Goal: Information Seeking & Learning: Learn about a topic

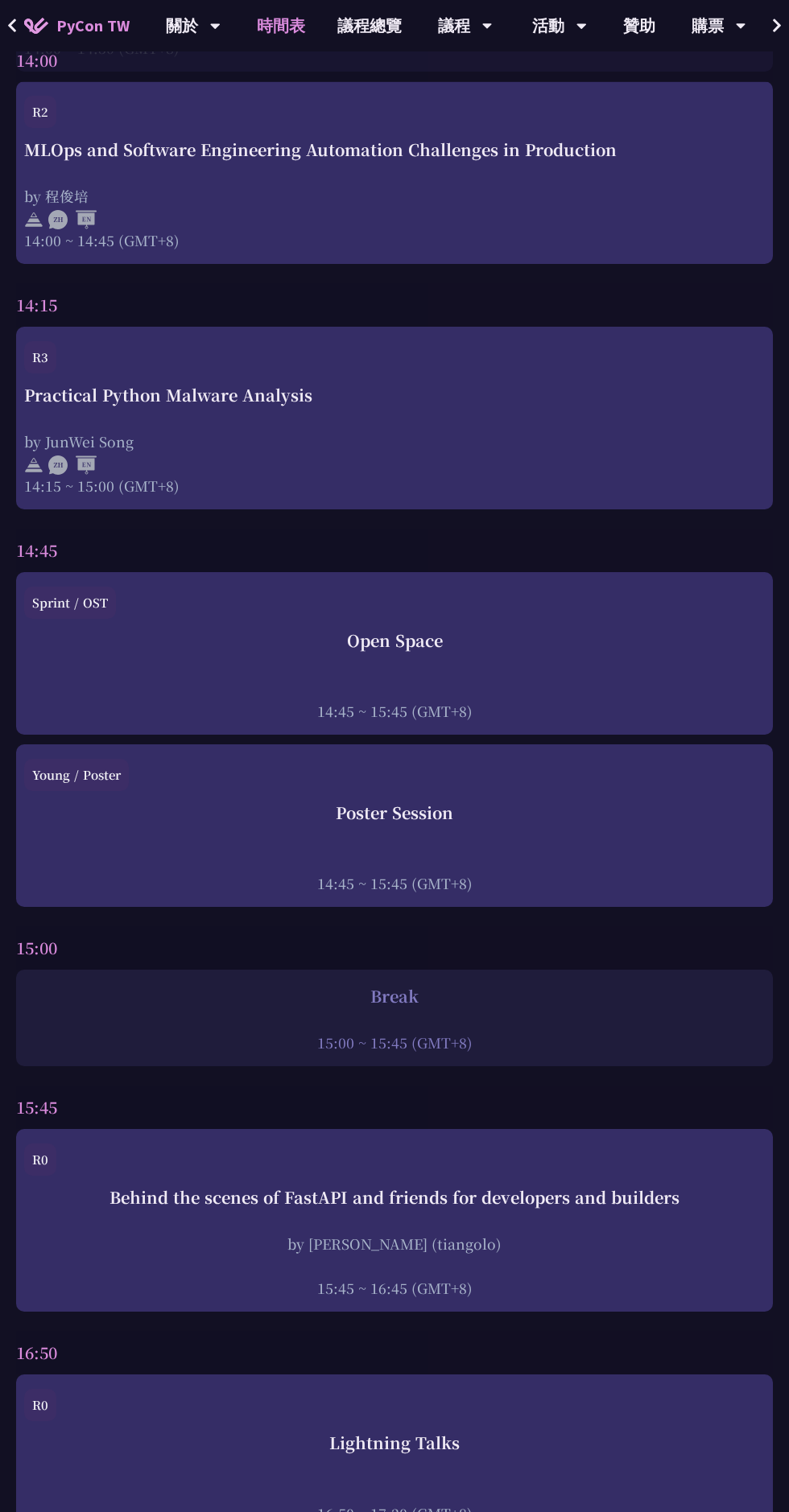
scroll to position [4720, 0]
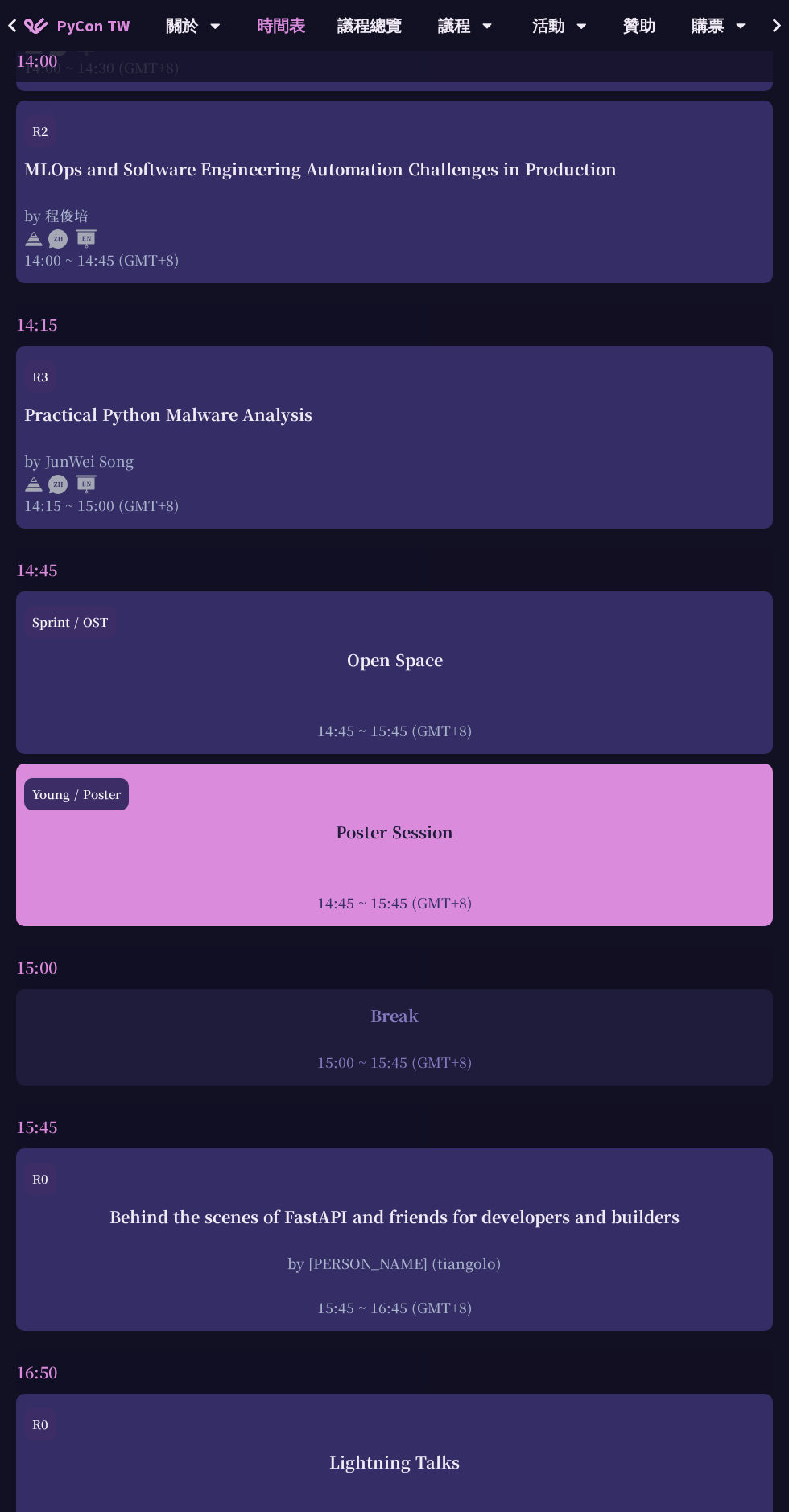
click at [570, 868] on div at bounding box center [394, 880] width 740 height 25
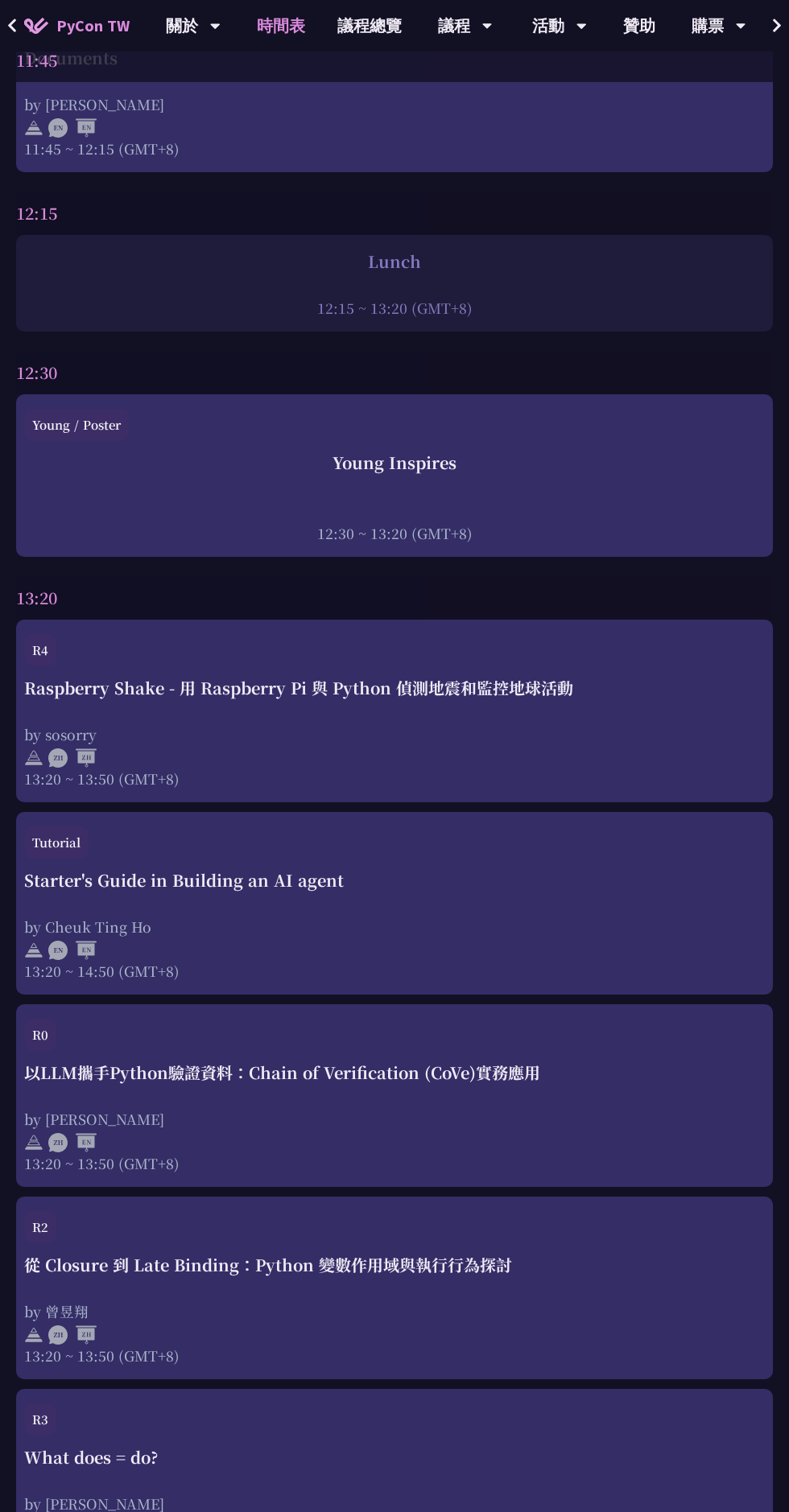
scroll to position [4720, 0]
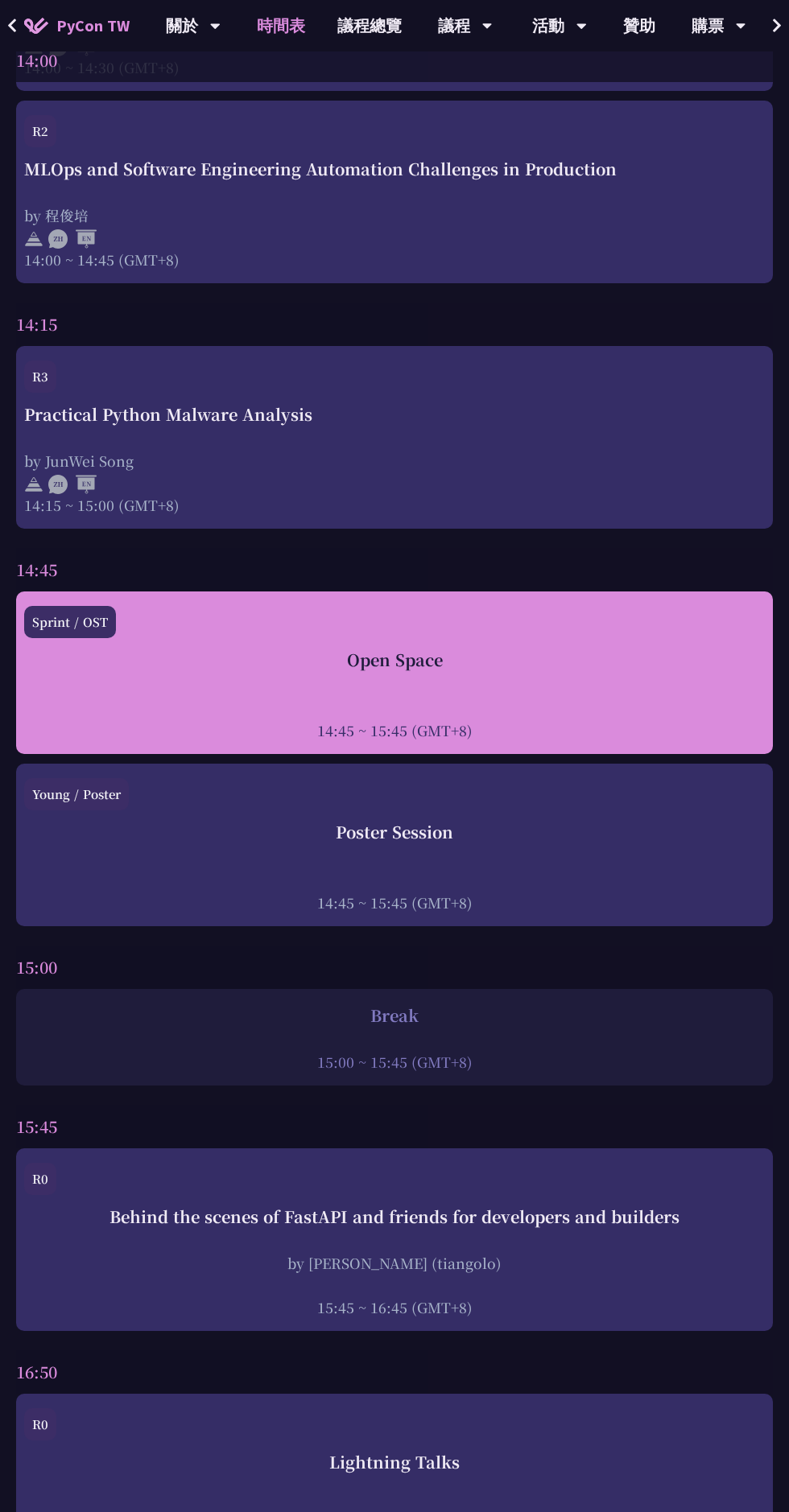
click at [639, 648] on div "Open Space" at bounding box center [394, 660] width 740 height 25
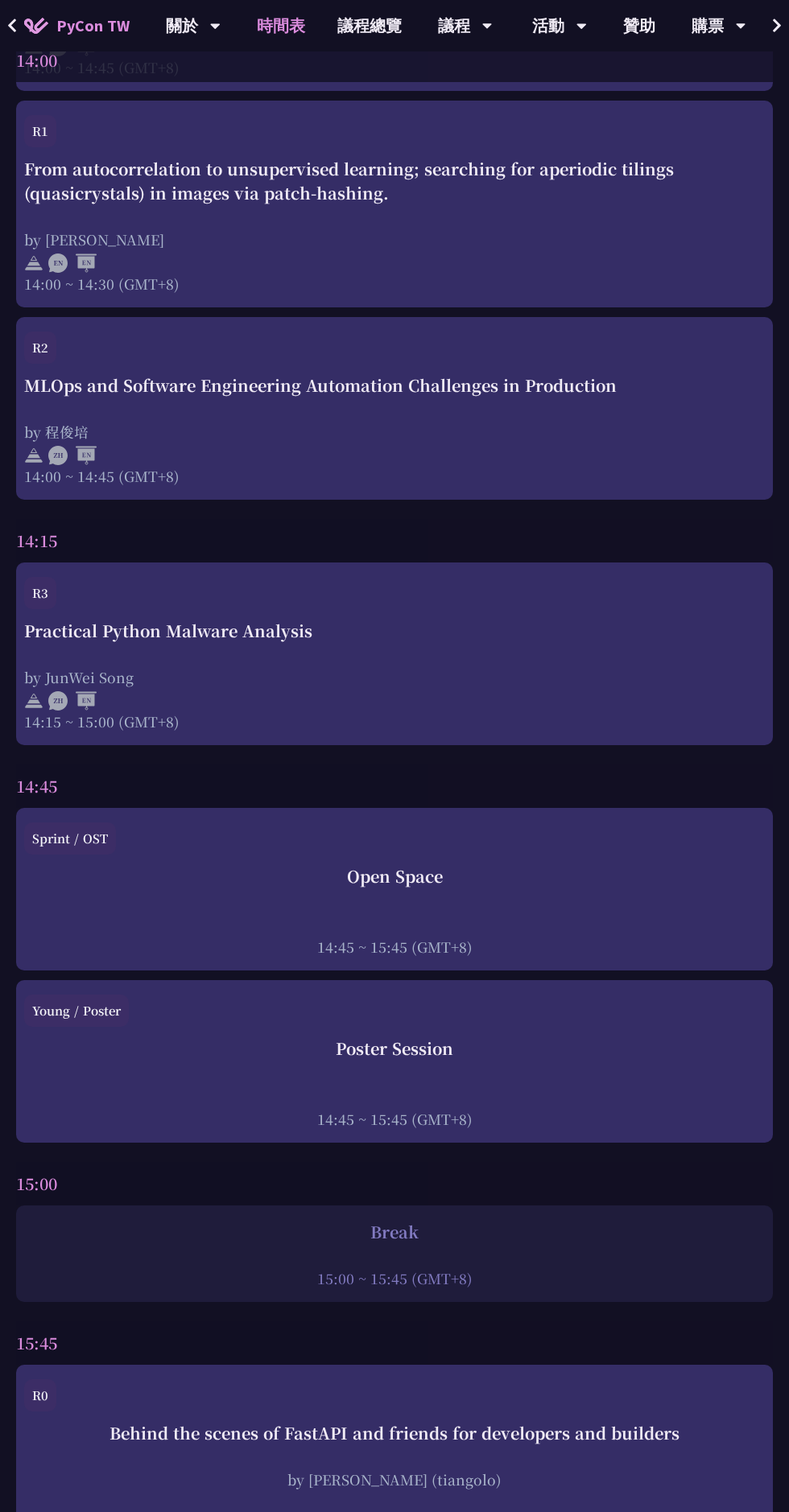
scroll to position [4377, 0]
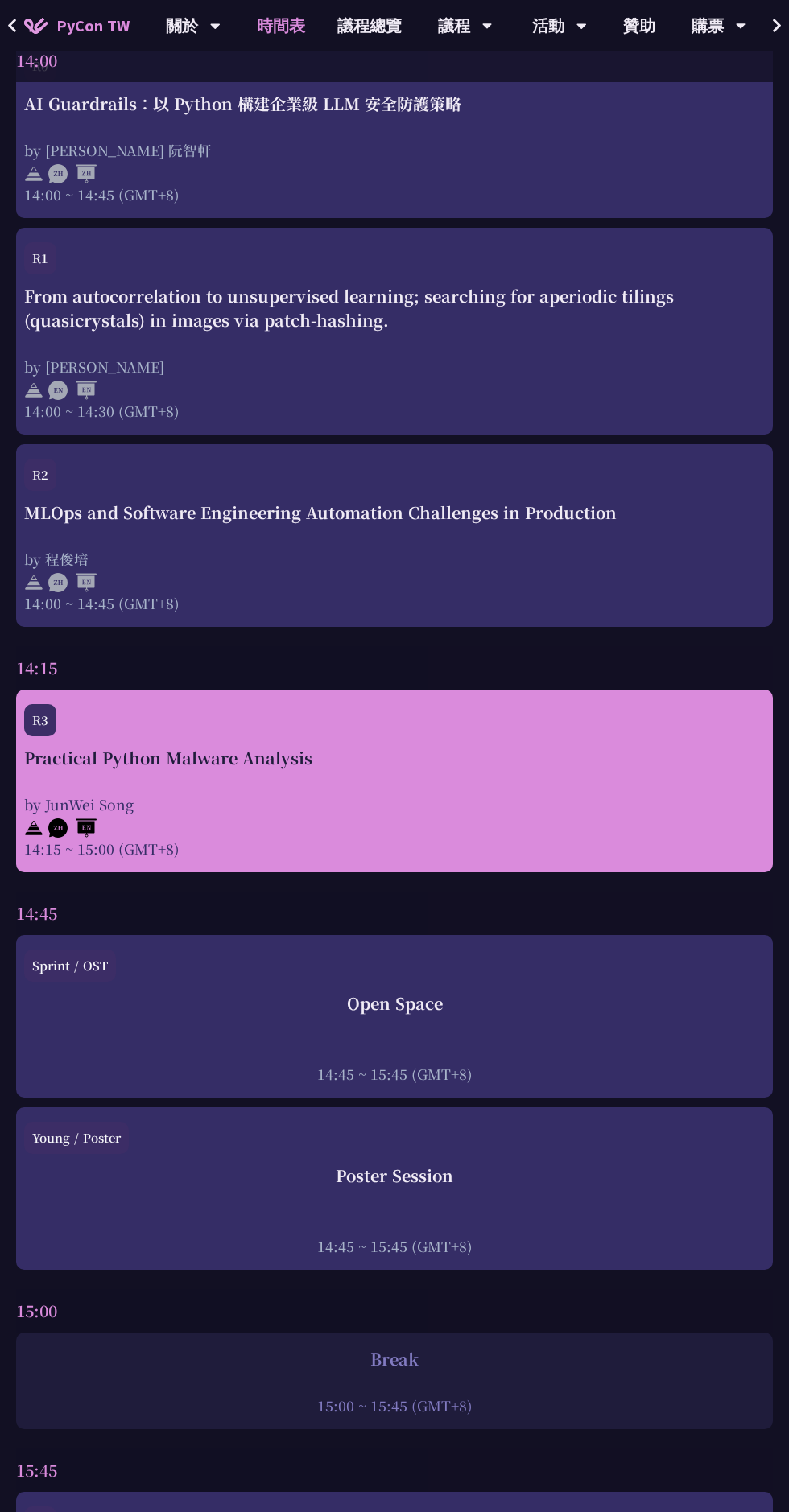
click at [641, 764] on div "Practical Python Malware Analysis by JunWei Song 14:15 ~ 15:00 (GMT+8)" at bounding box center [394, 802] width 740 height 113
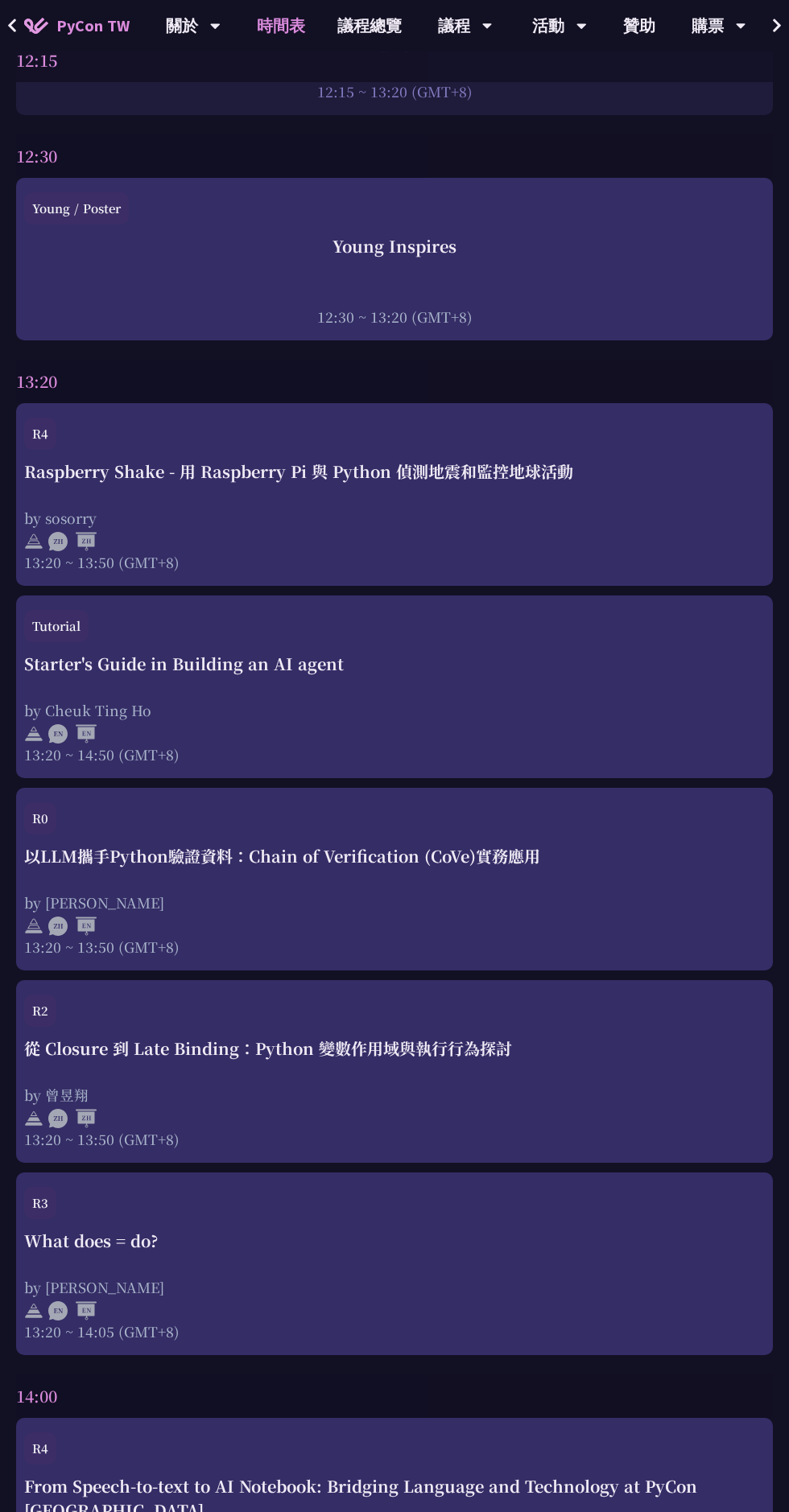
scroll to position [2746, 0]
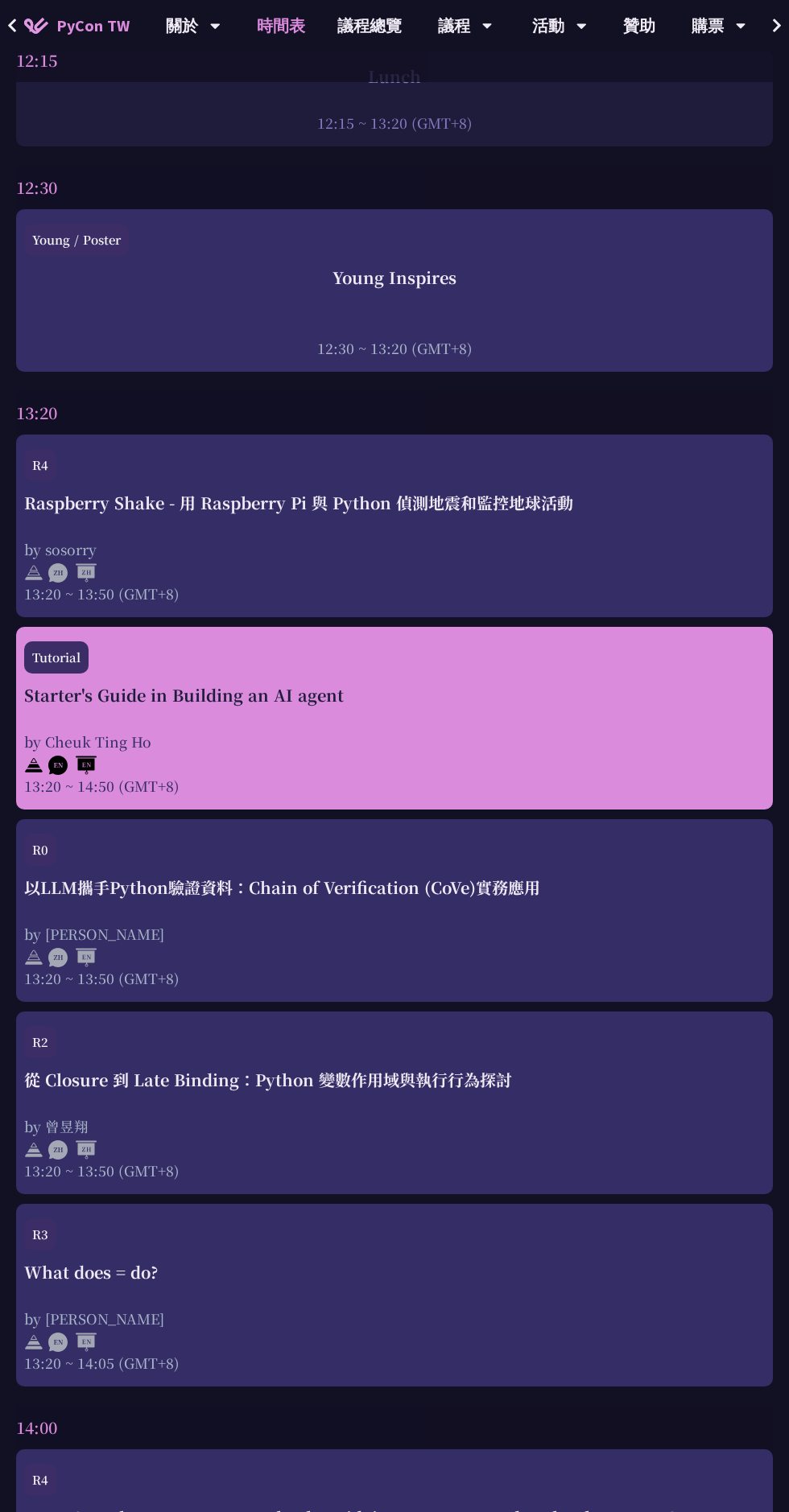
click at [627, 774] on div at bounding box center [394, 764] width 740 height 25
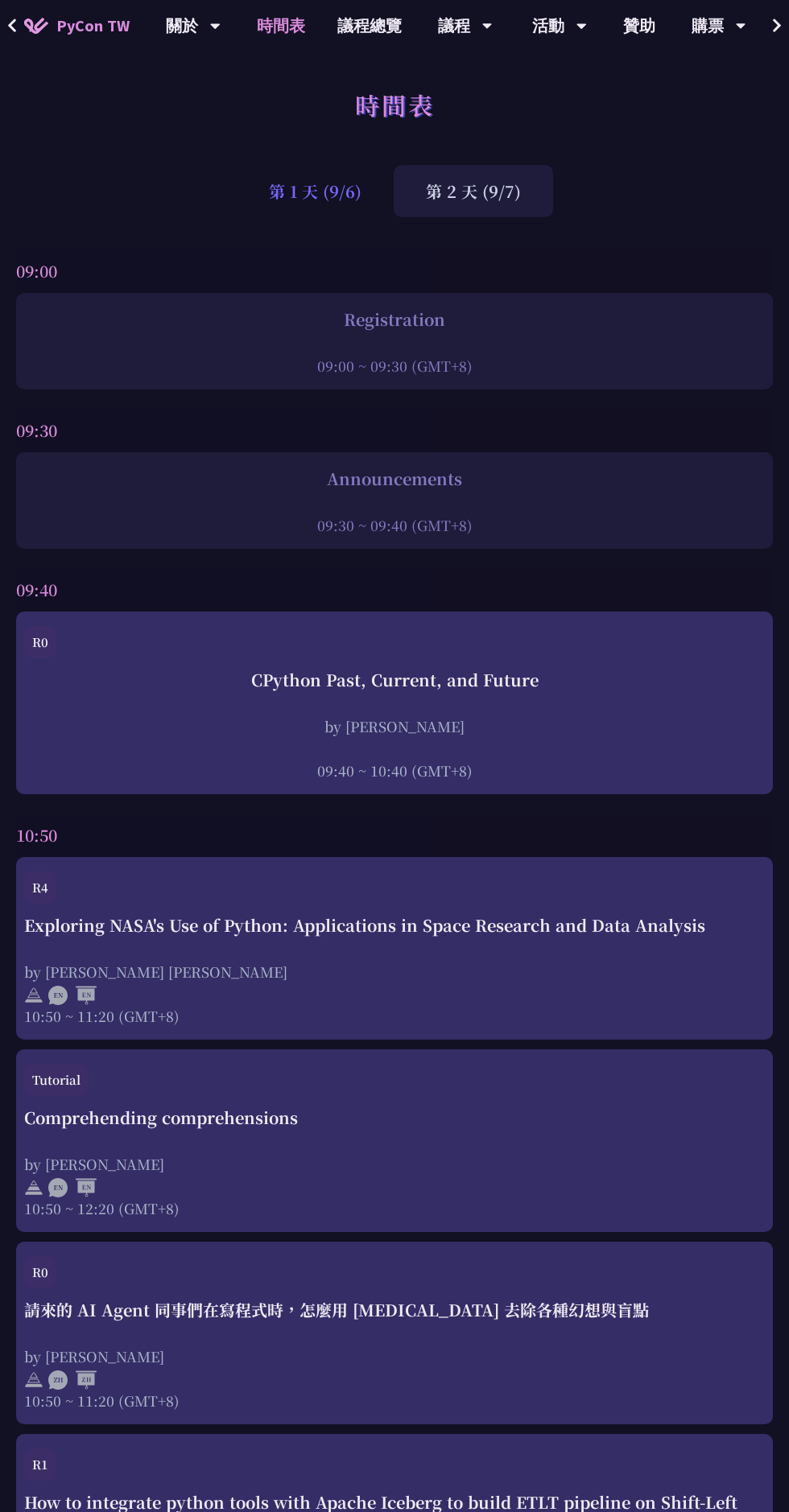
click at [305, 173] on div "第 1 天 (9/6)" at bounding box center [315, 190] width 156 height 52
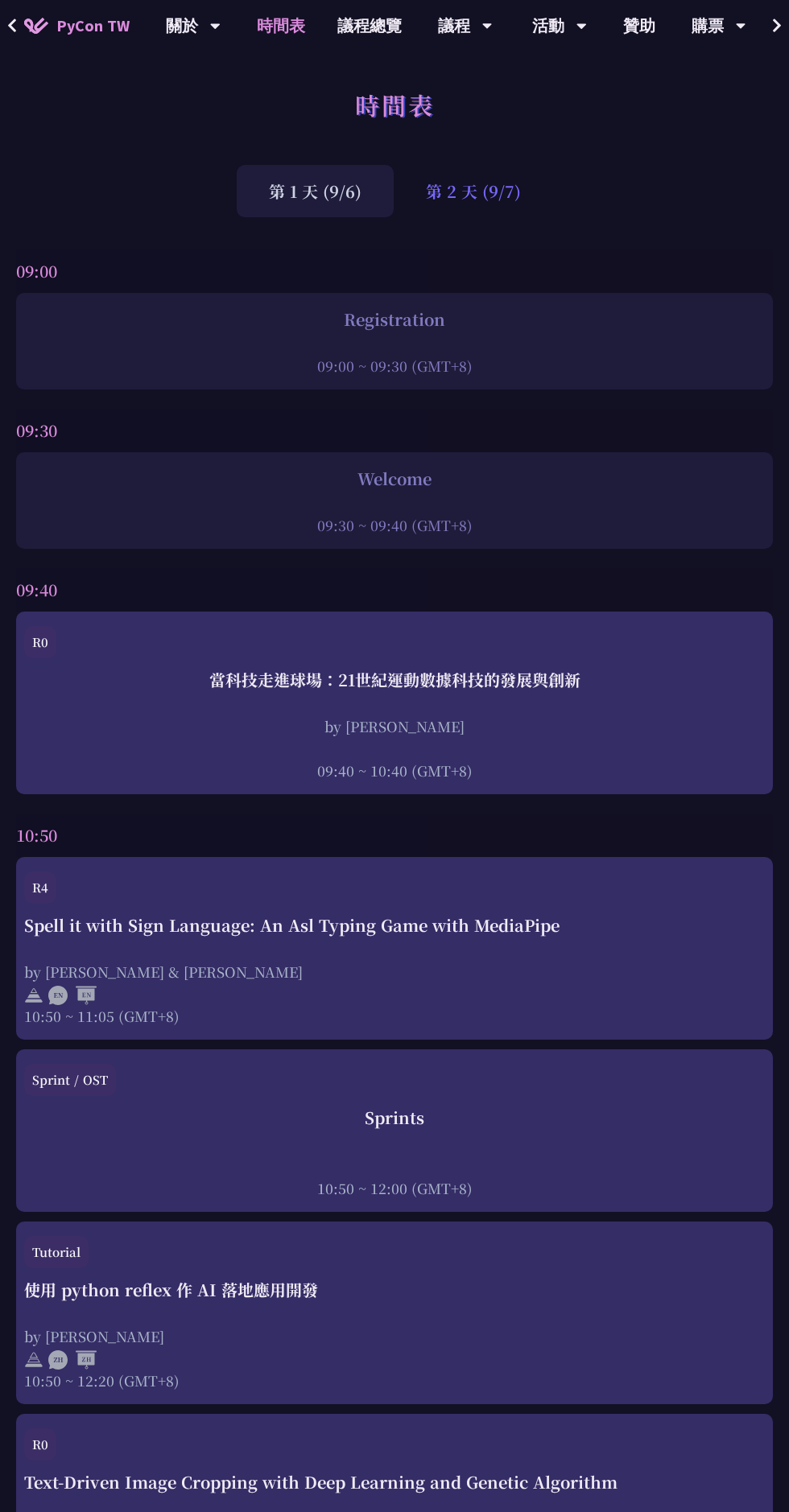
click at [464, 191] on div "第 2 天 (9/7)" at bounding box center [472, 190] width 159 height 52
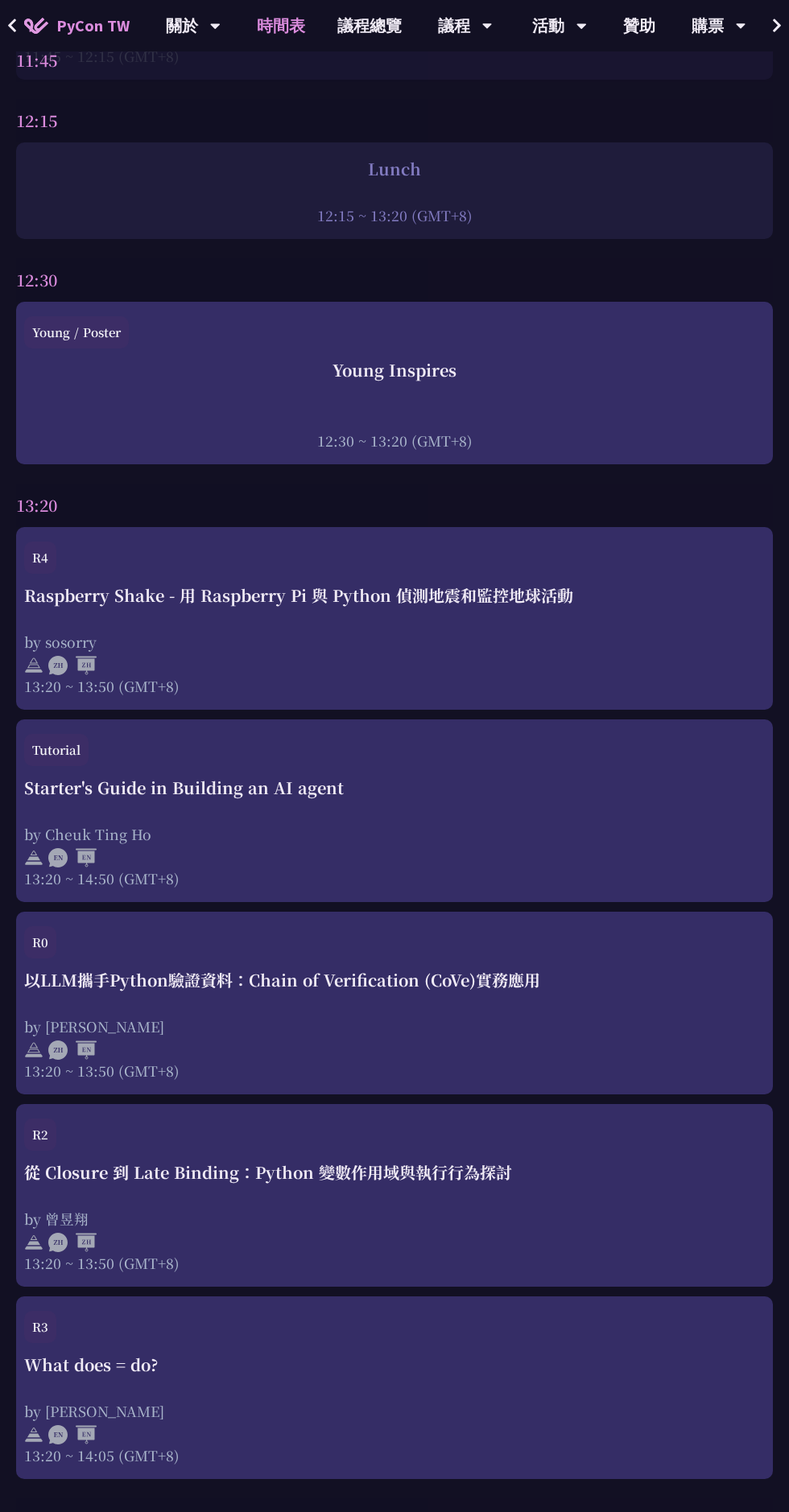
scroll to position [2649, 0]
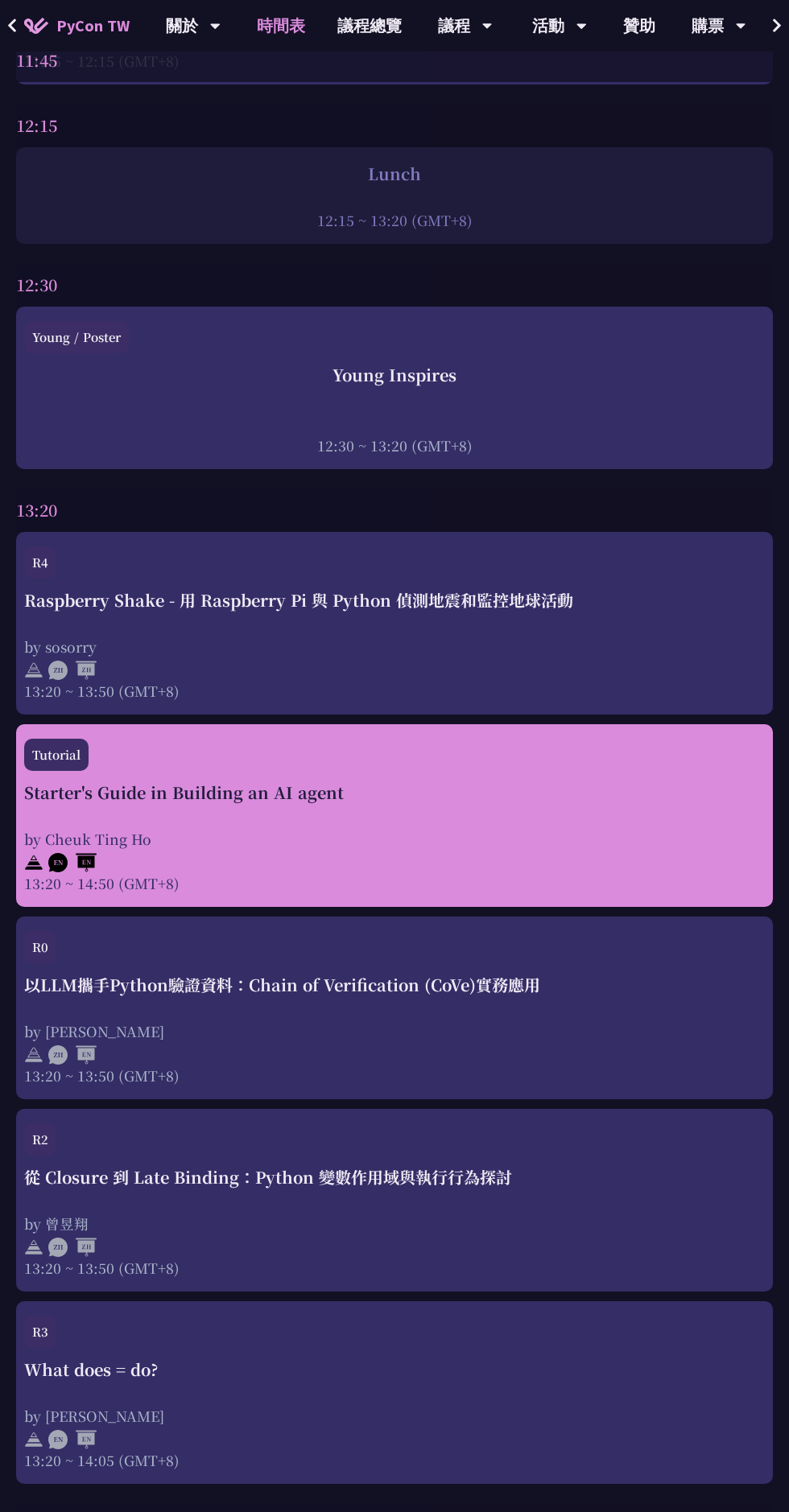
click at [575, 823] on div "Starter's Guide in Building an AI agent by [PERSON_NAME] 13:20 ~ 14:50 (GMT+8)" at bounding box center [394, 837] width 740 height 113
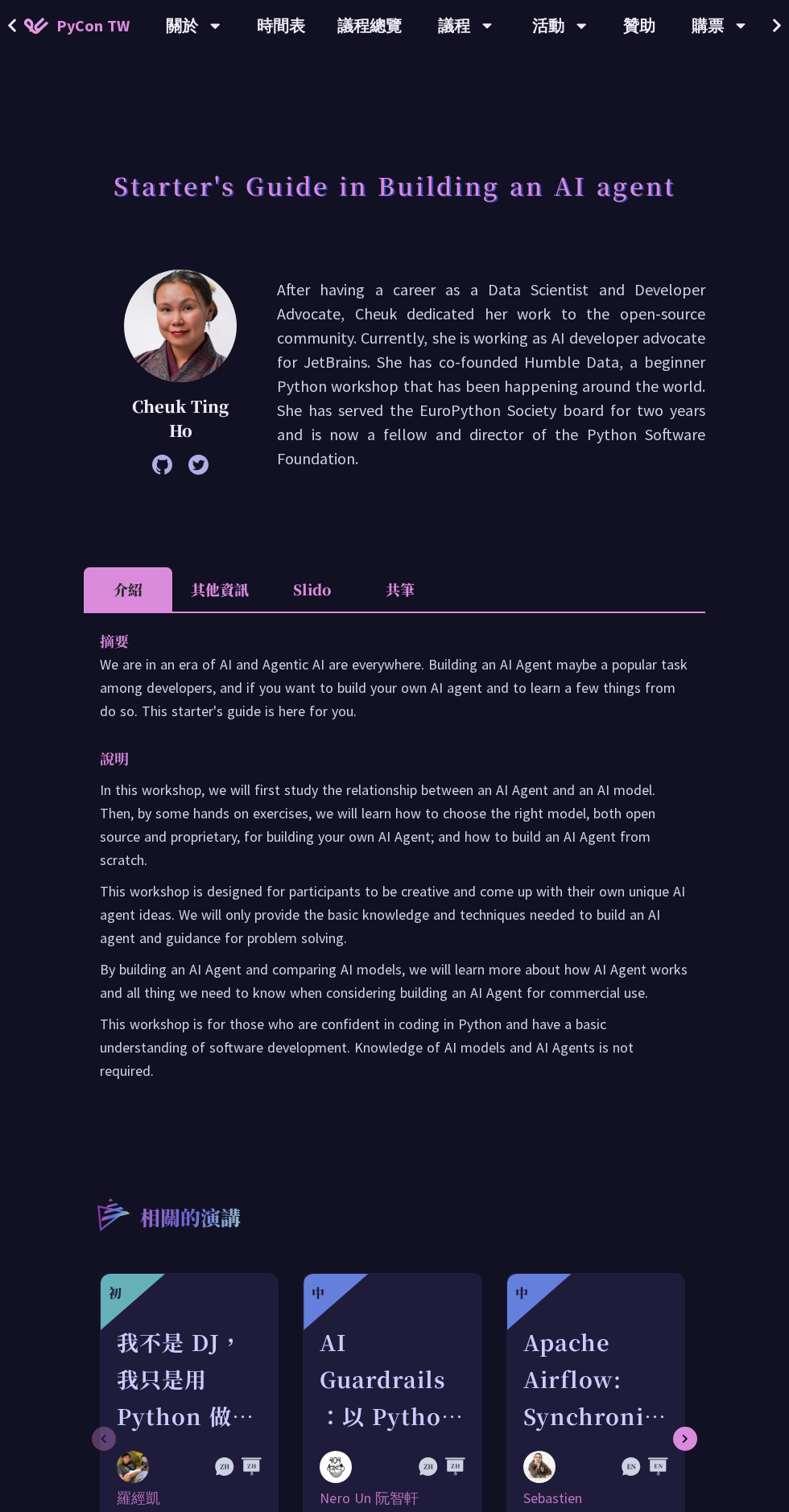
click at [404, 585] on li "共筆" at bounding box center [400, 589] width 89 height 44
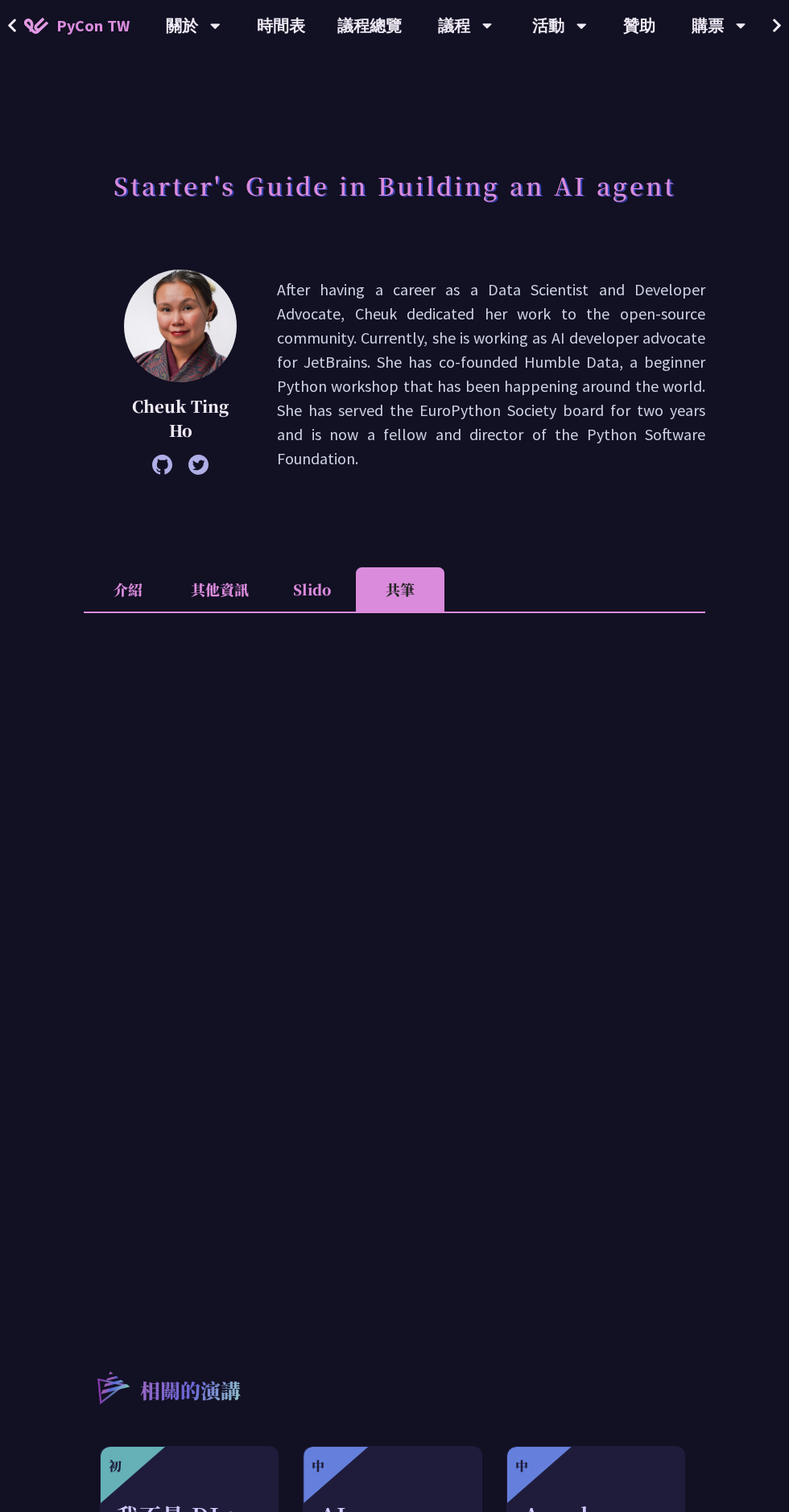
click at [308, 603] on li "Slido" at bounding box center [311, 589] width 89 height 44
click at [418, 587] on li "共筆" at bounding box center [400, 589] width 89 height 44
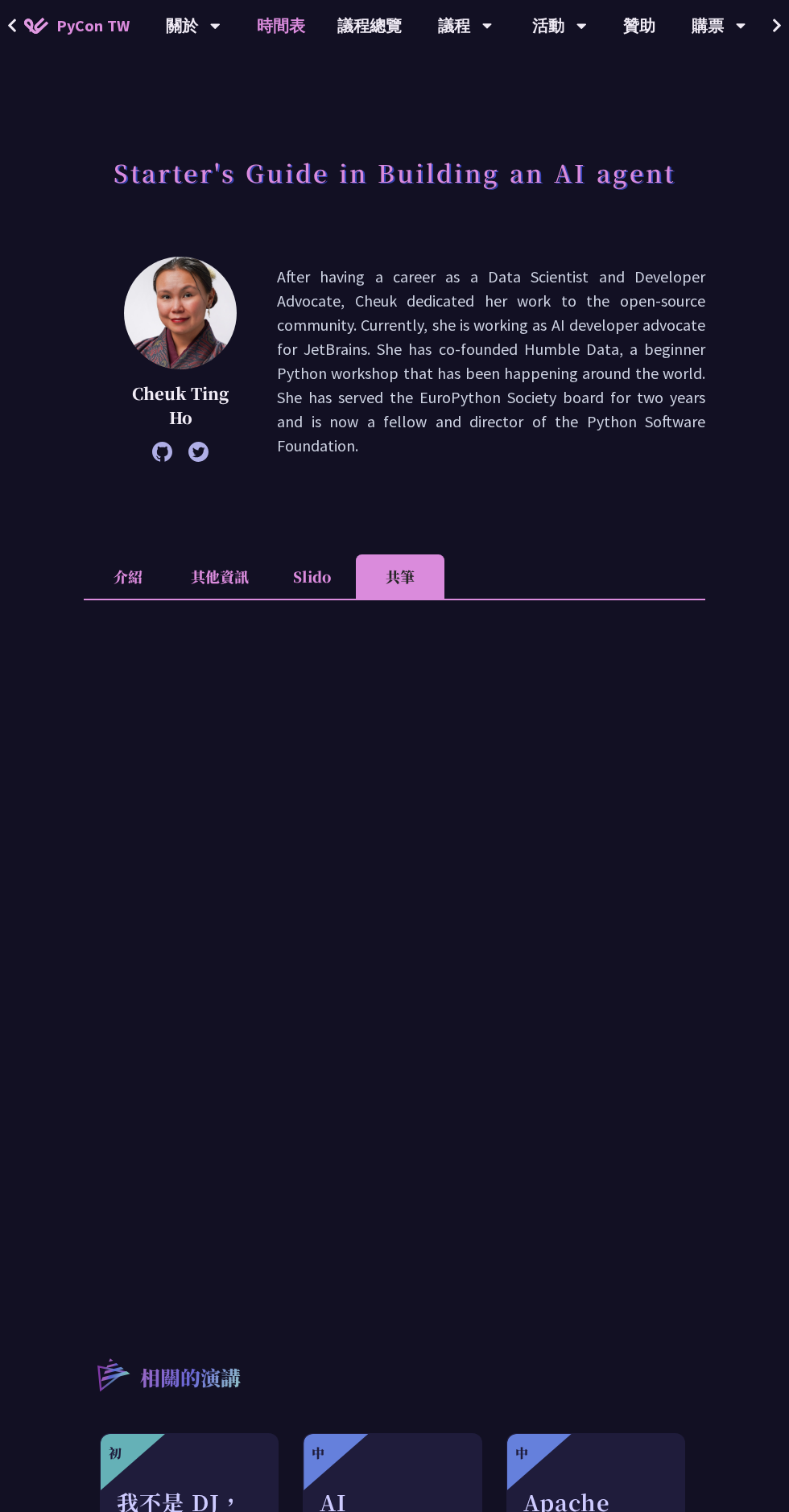
click at [275, 22] on link "時間表" at bounding box center [280, 25] width 80 height 52
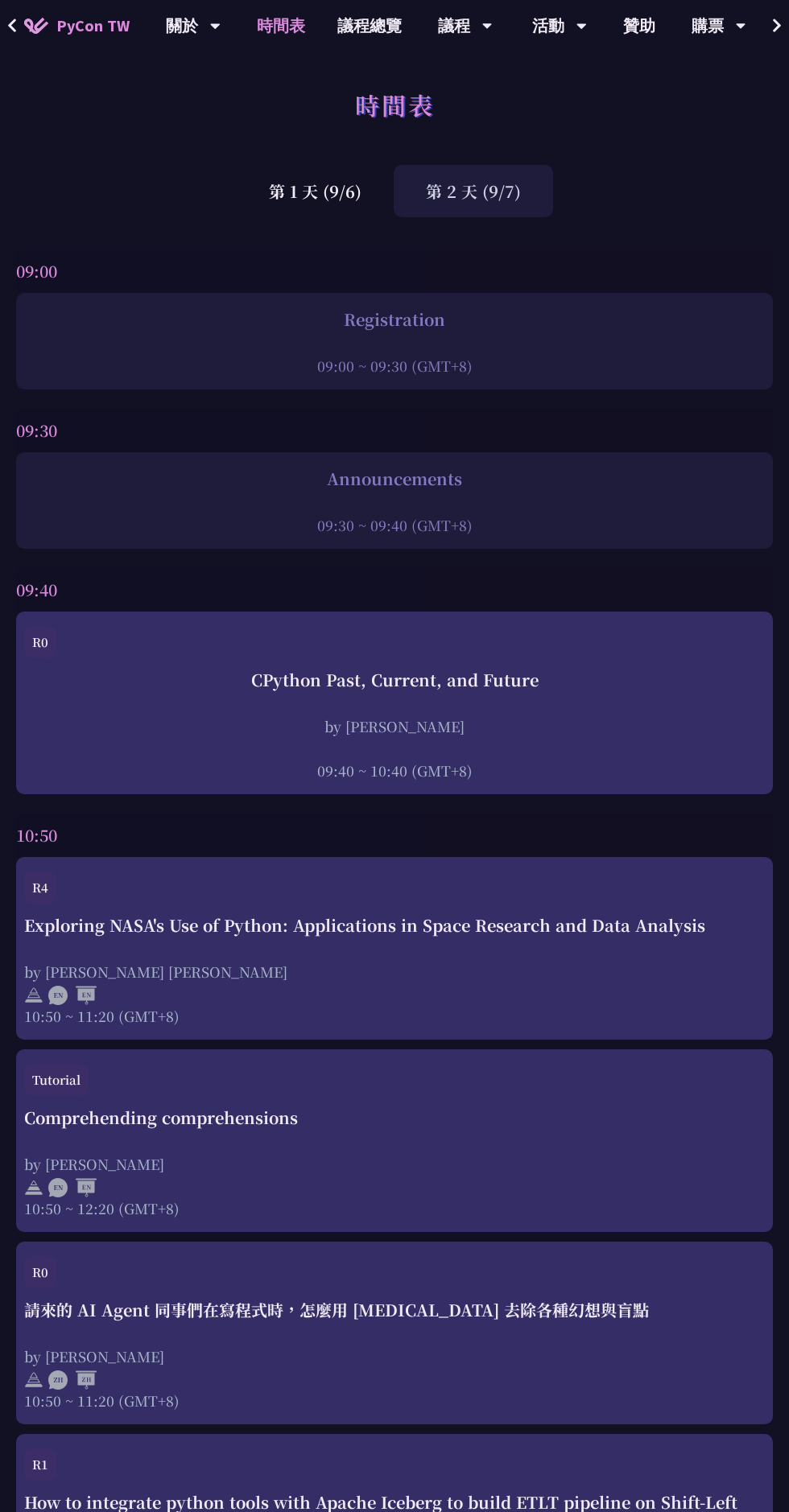
click at [525, 191] on div "第 2 天 (9/7)" at bounding box center [472, 190] width 159 height 52
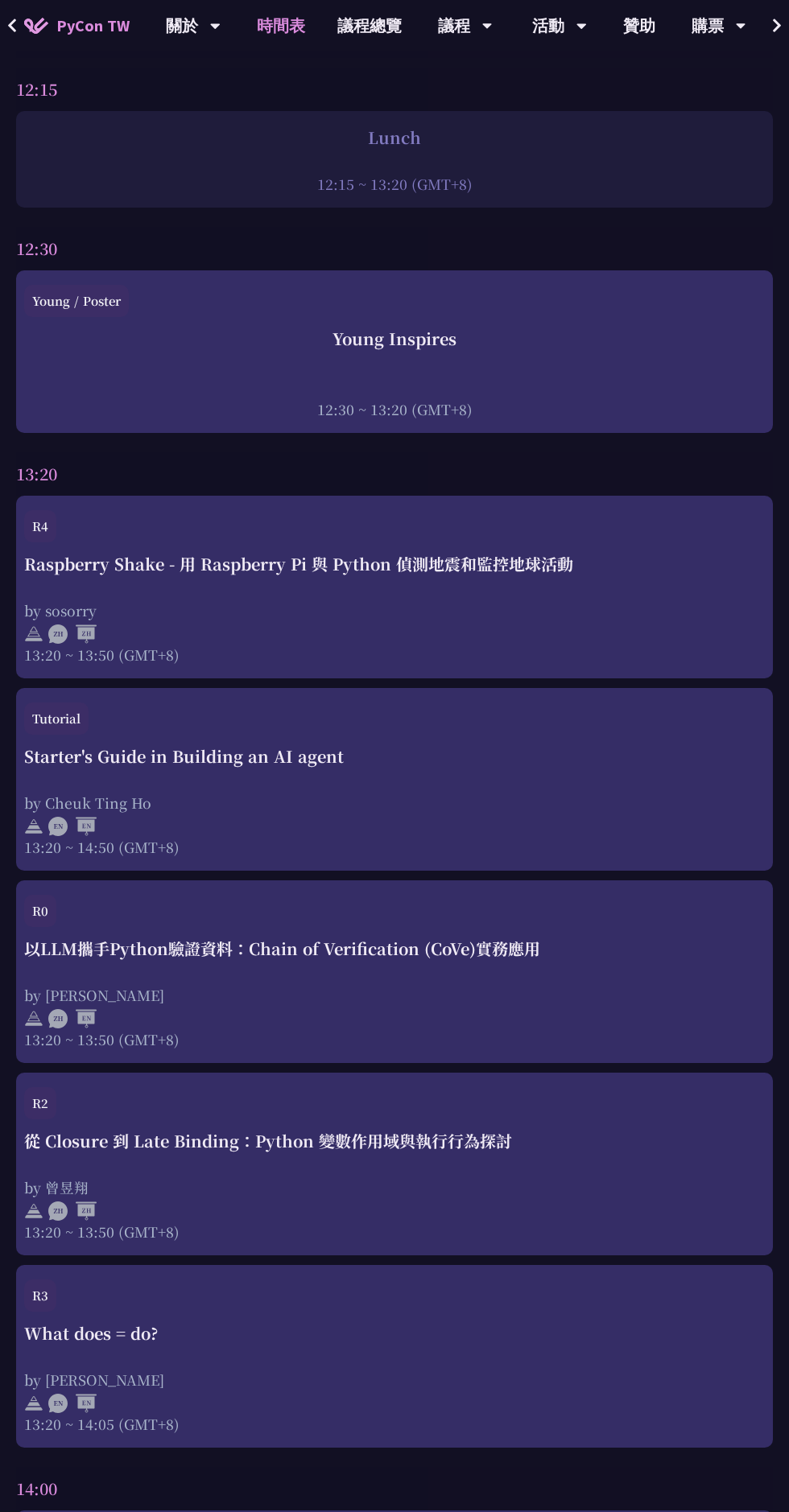
scroll to position [2710, 0]
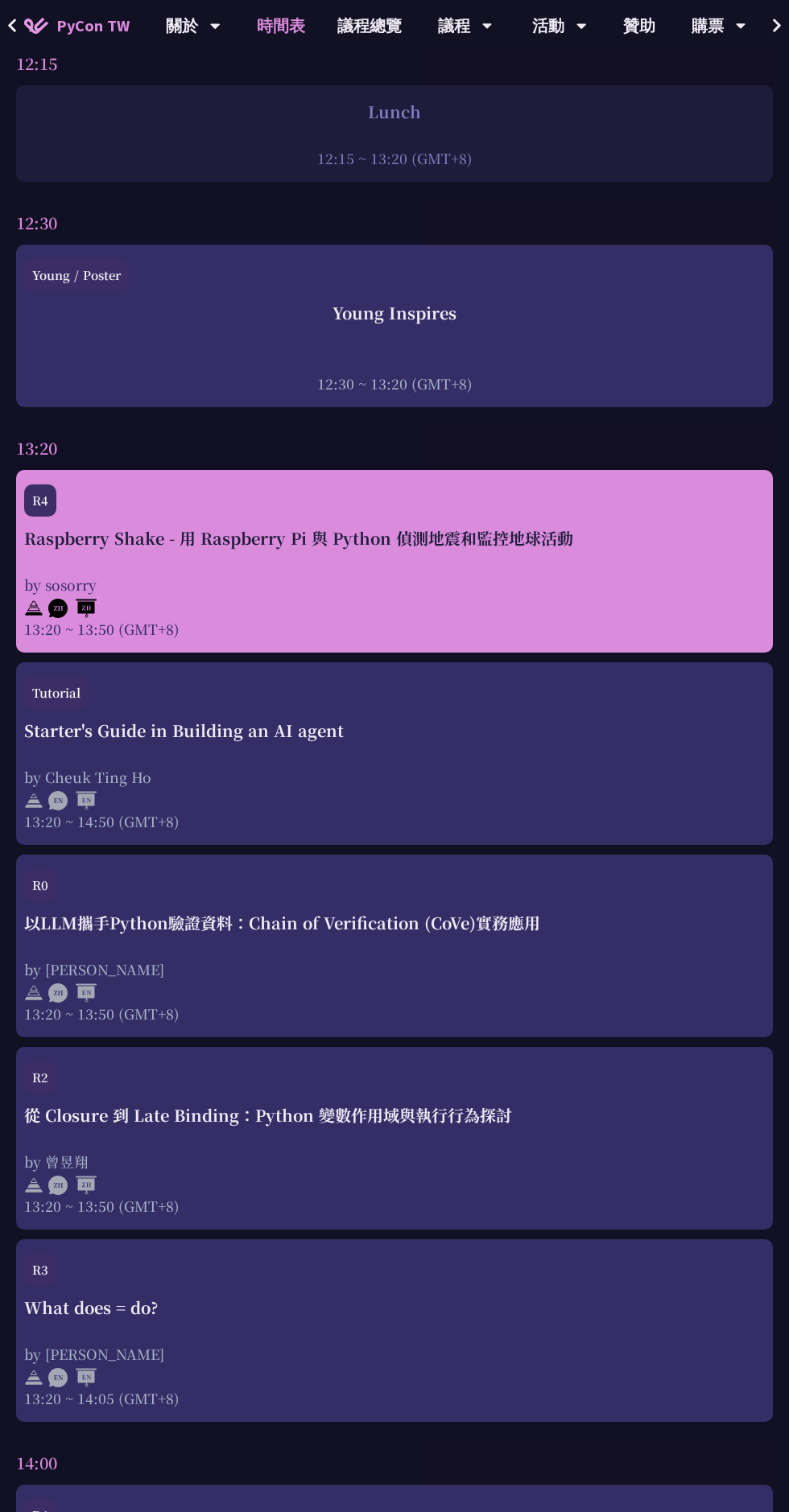
click at [612, 581] on div "by sosorry" at bounding box center [394, 584] width 740 height 20
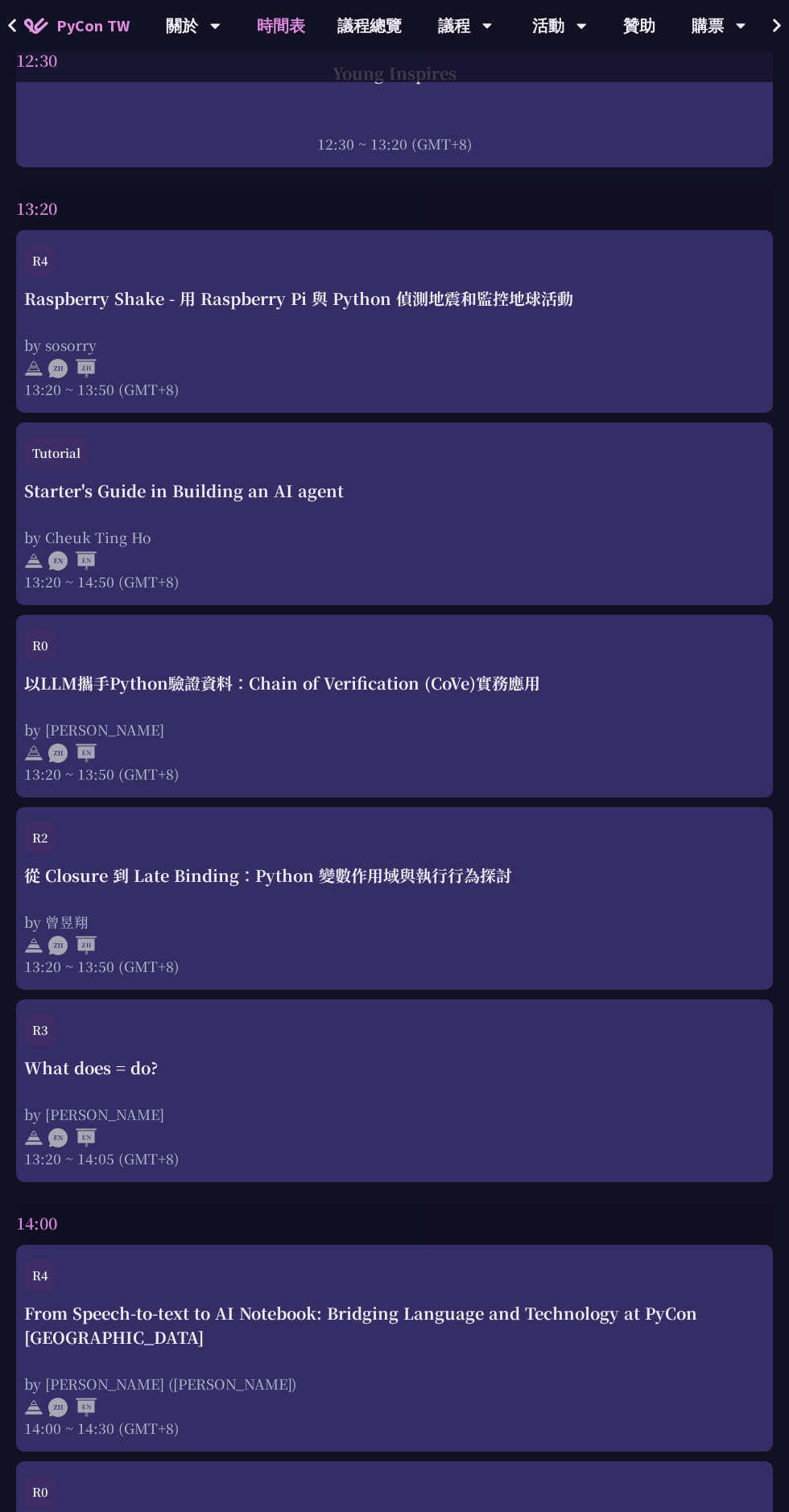
scroll to position [2955, 0]
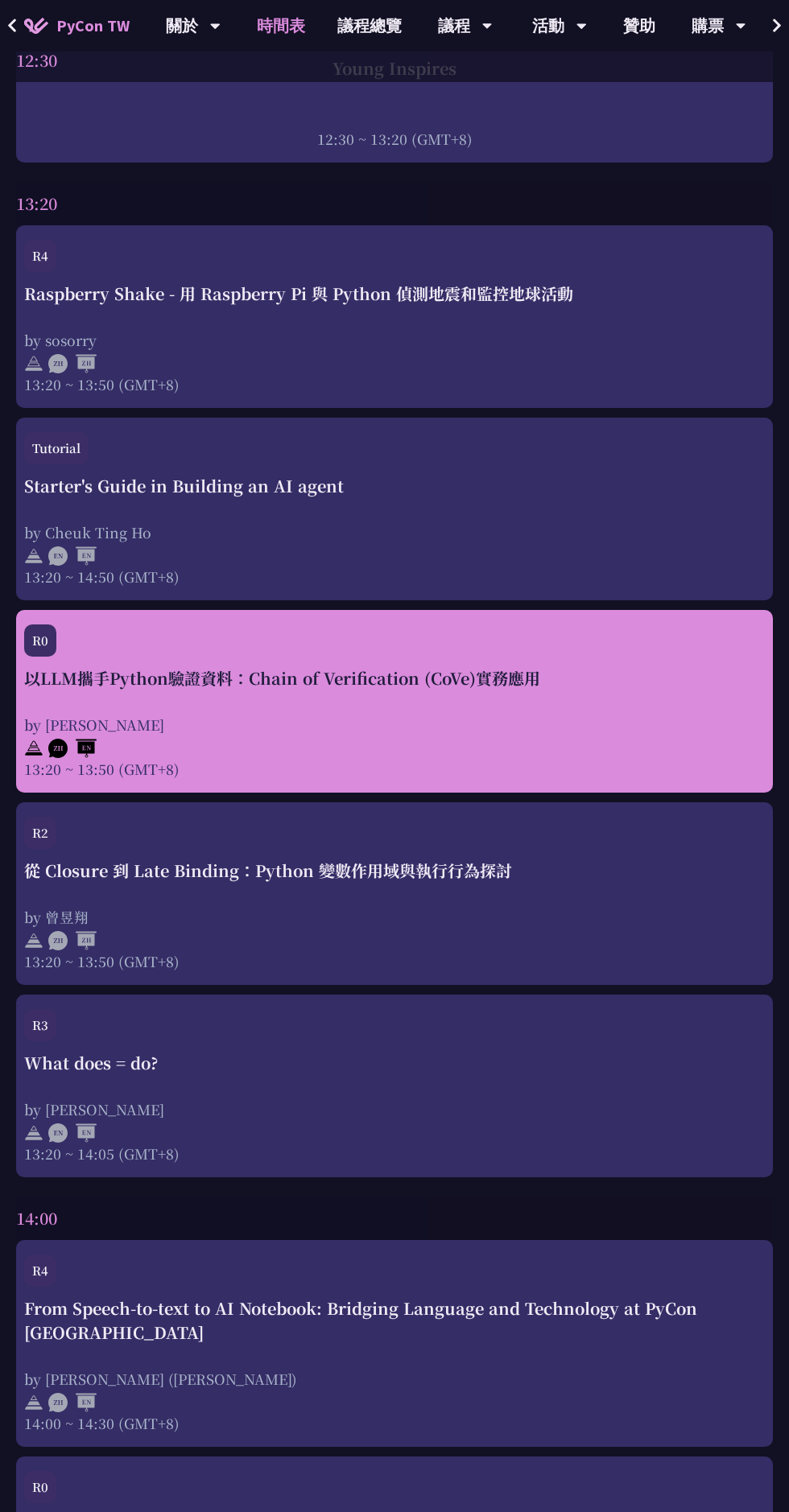
click at [609, 756] on div at bounding box center [394, 747] width 740 height 25
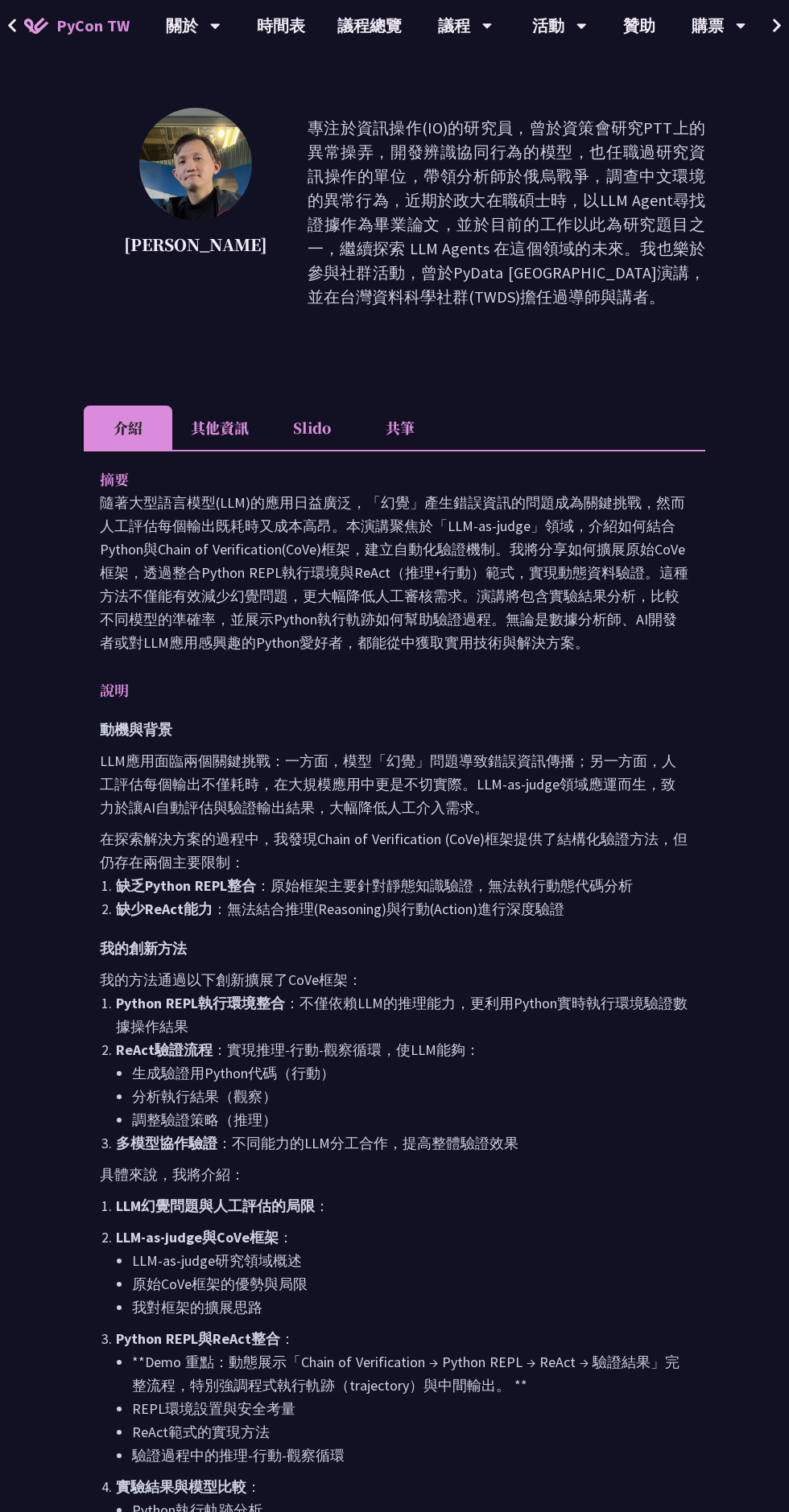
scroll to position [194, 0]
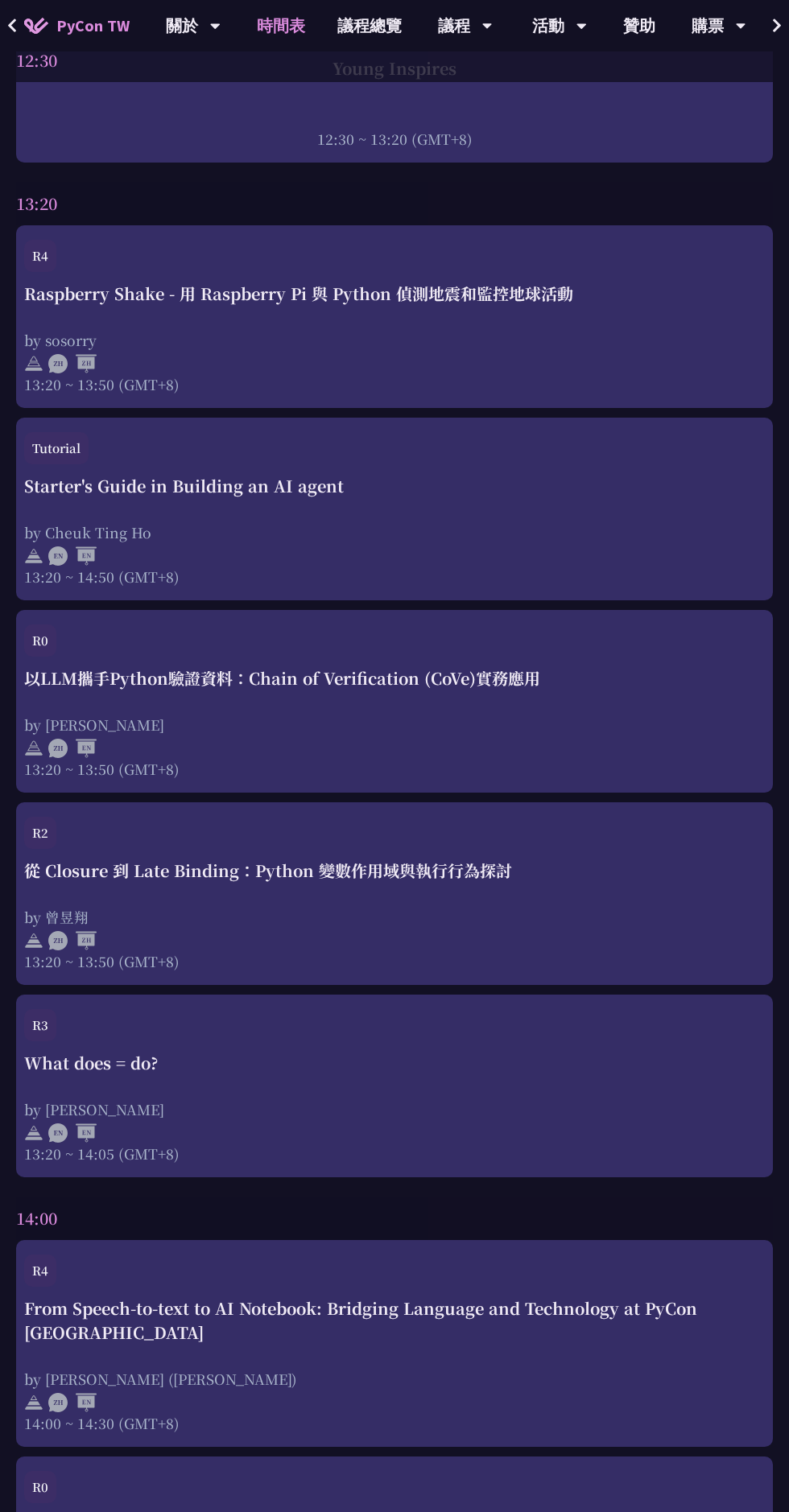
scroll to position [2935, 0]
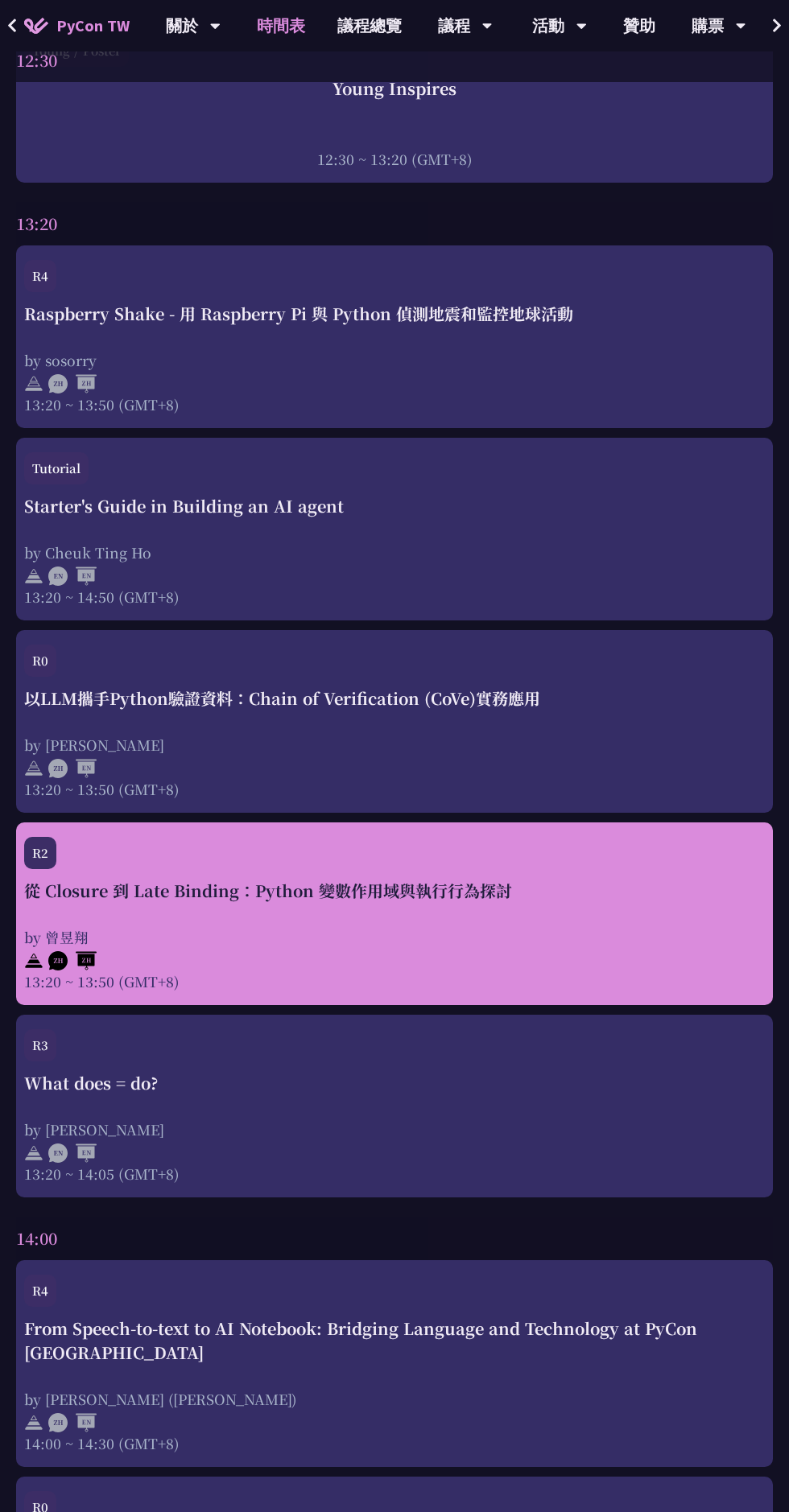
click at [520, 955] on div at bounding box center [394, 960] width 740 height 25
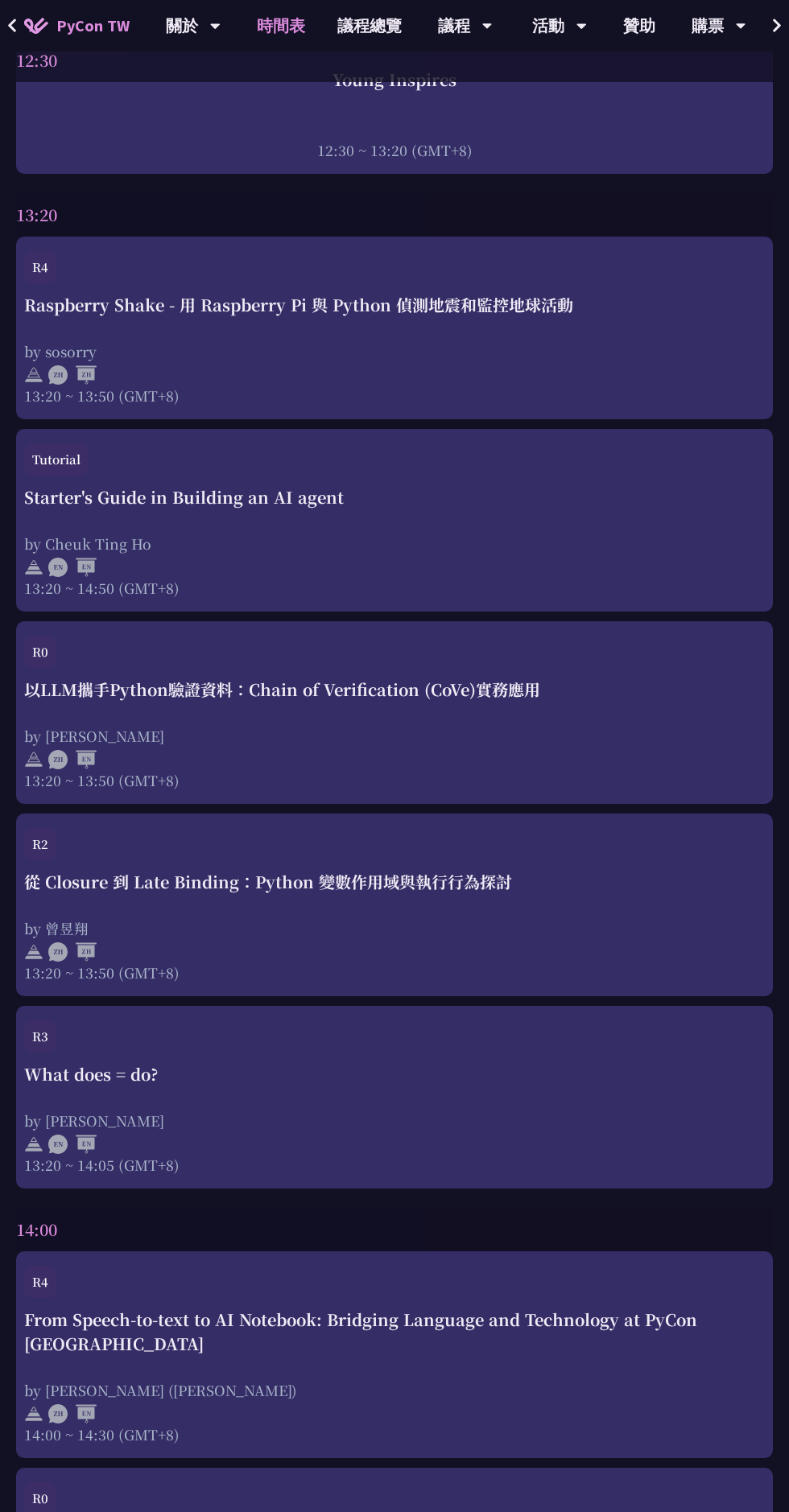
scroll to position [2974, 0]
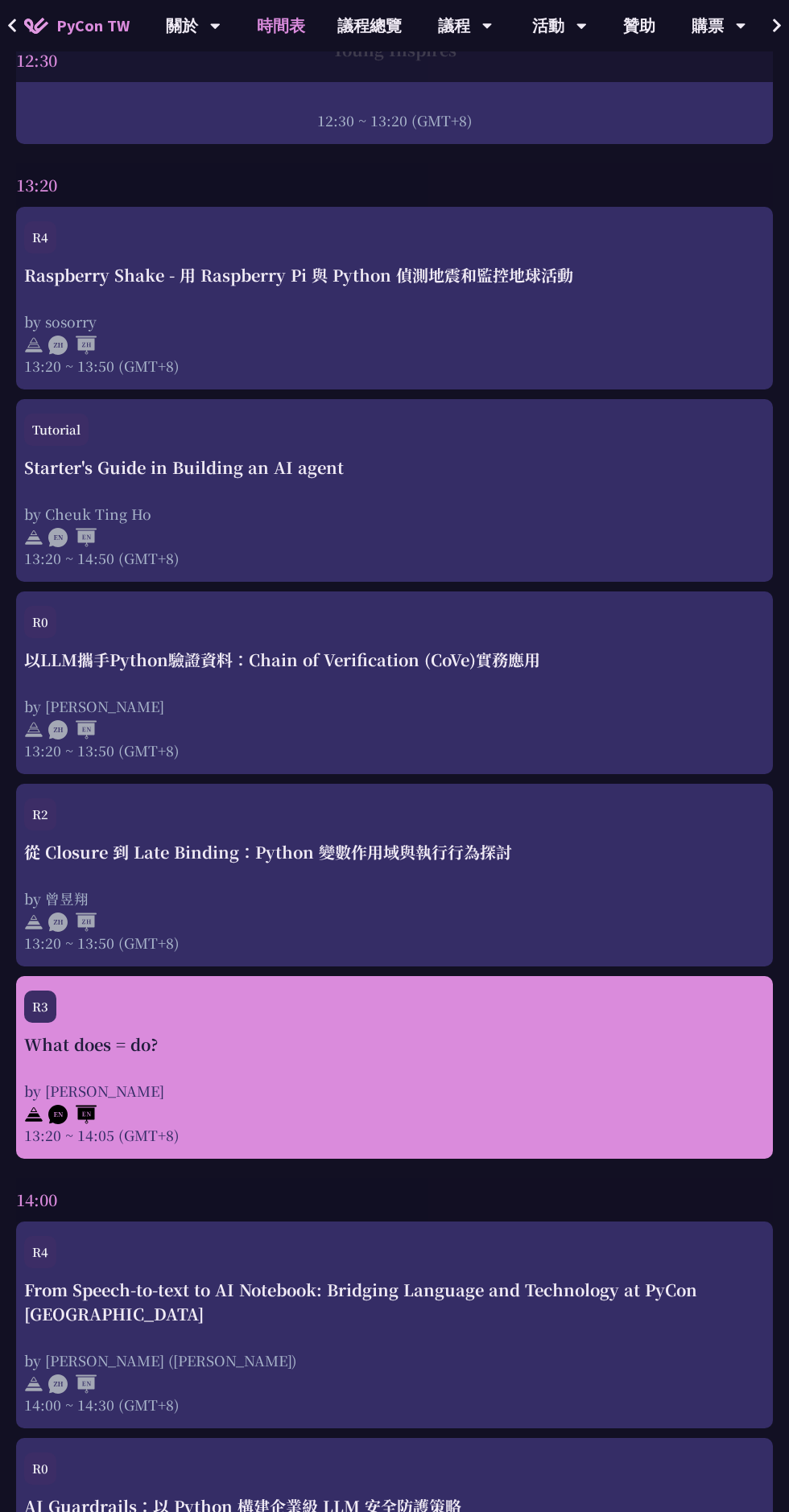
click at [552, 1101] on div "by [PERSON_NAME]" at bounding box center [394, 1091] width 740 height 20
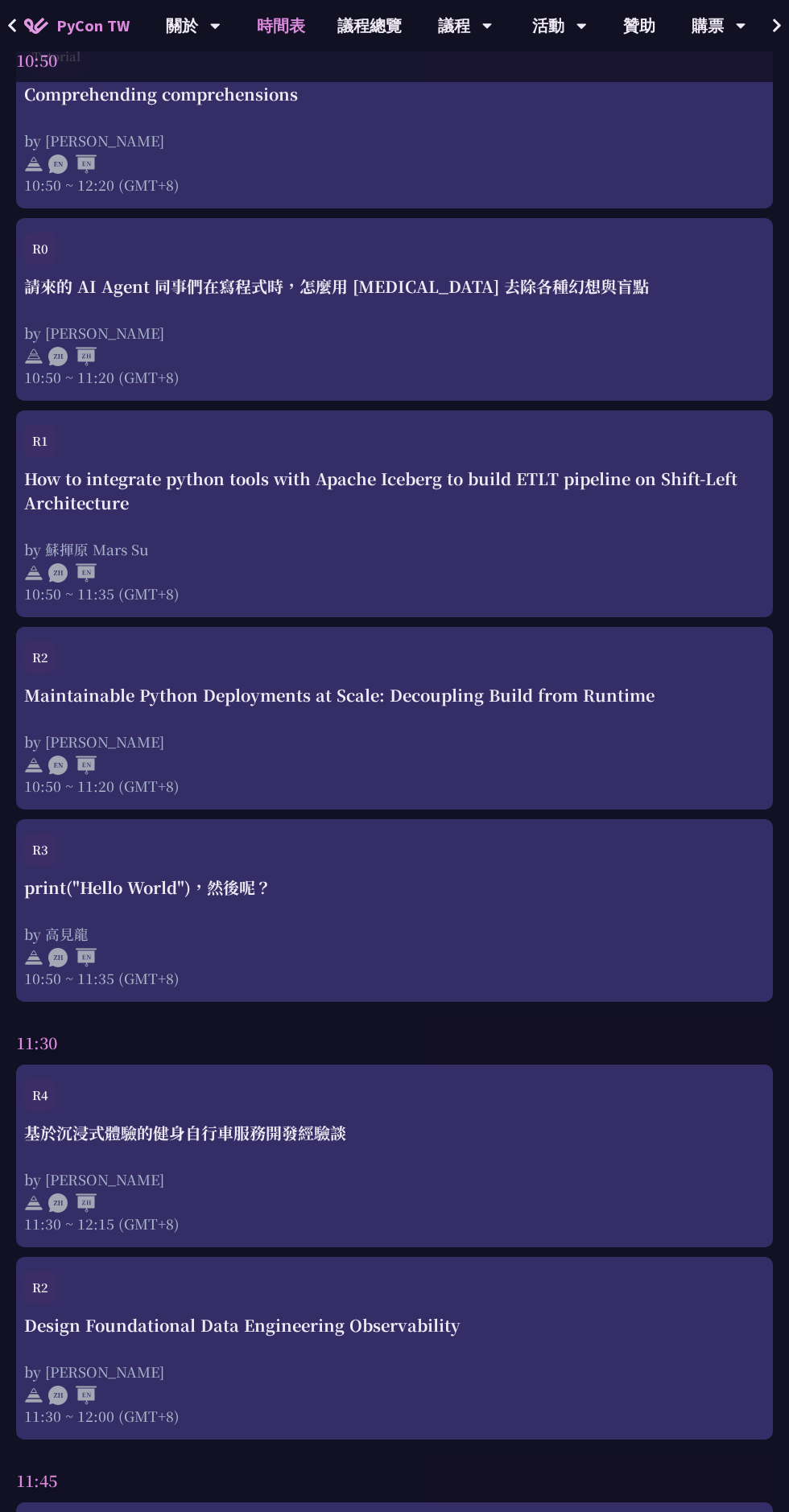
scroll to position [2974, 0]
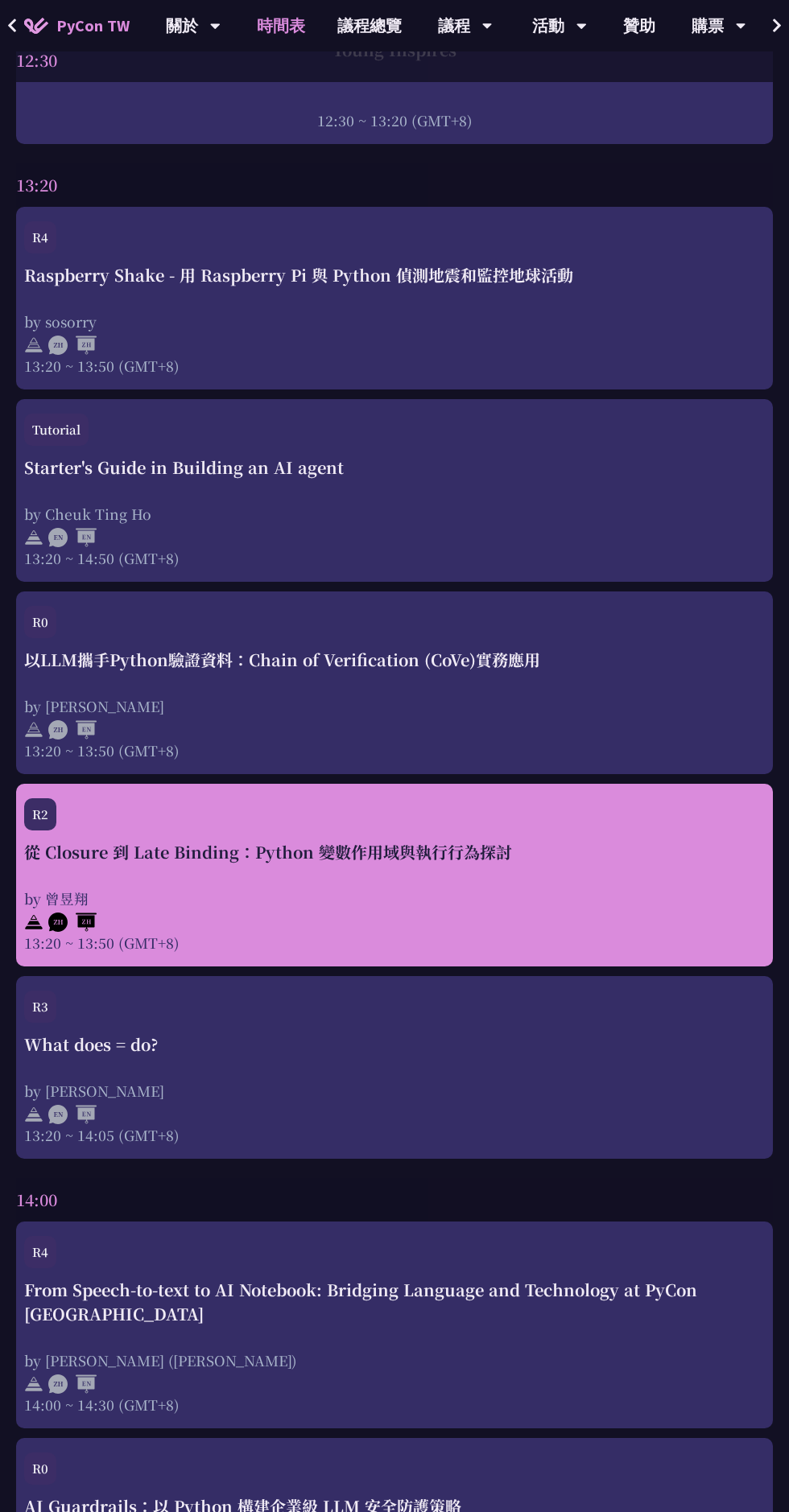
click at [641, 925] on div at bounding box center [394, 921] width 740 height 25
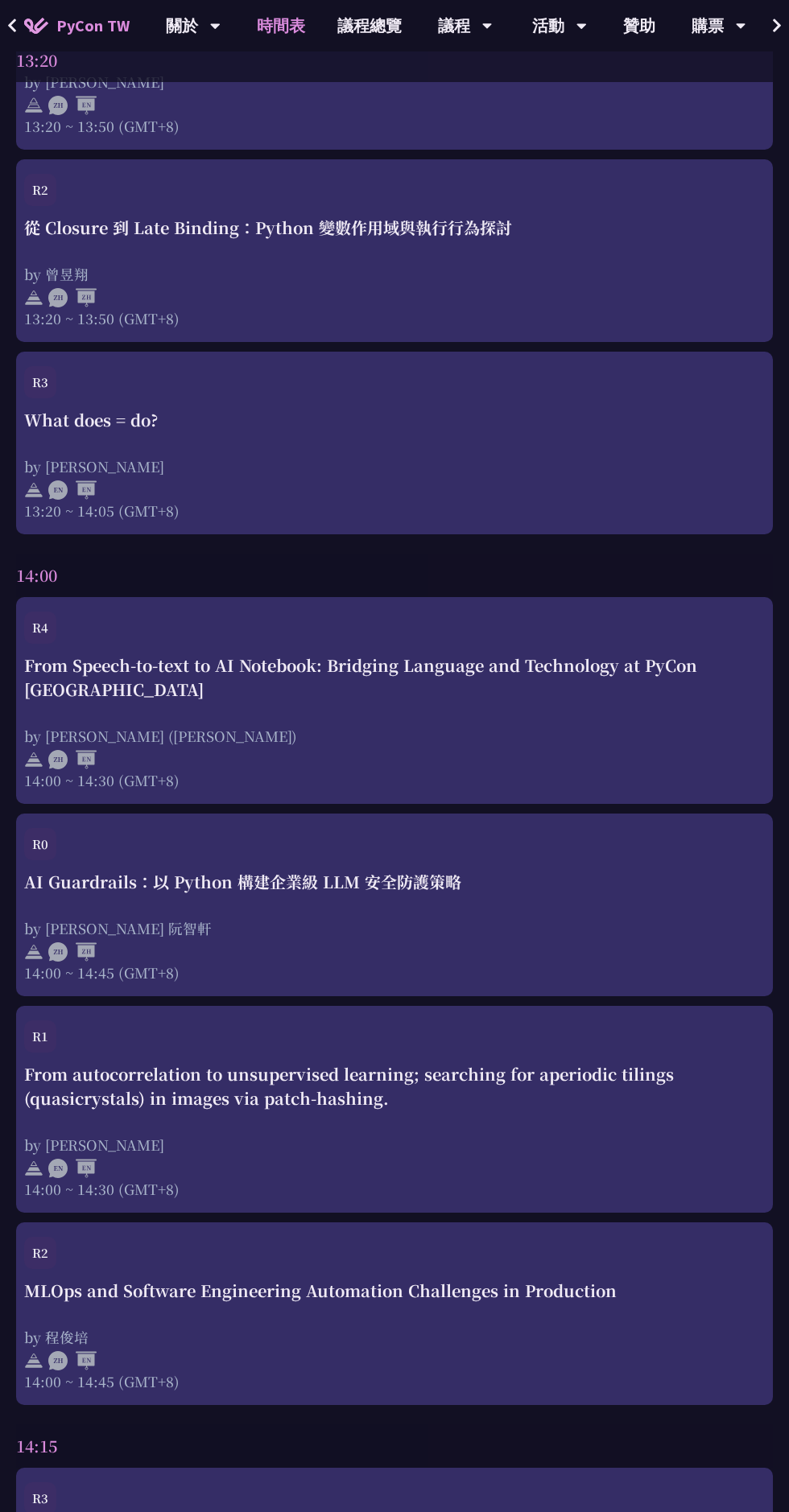
scroll to position [3565, 0]
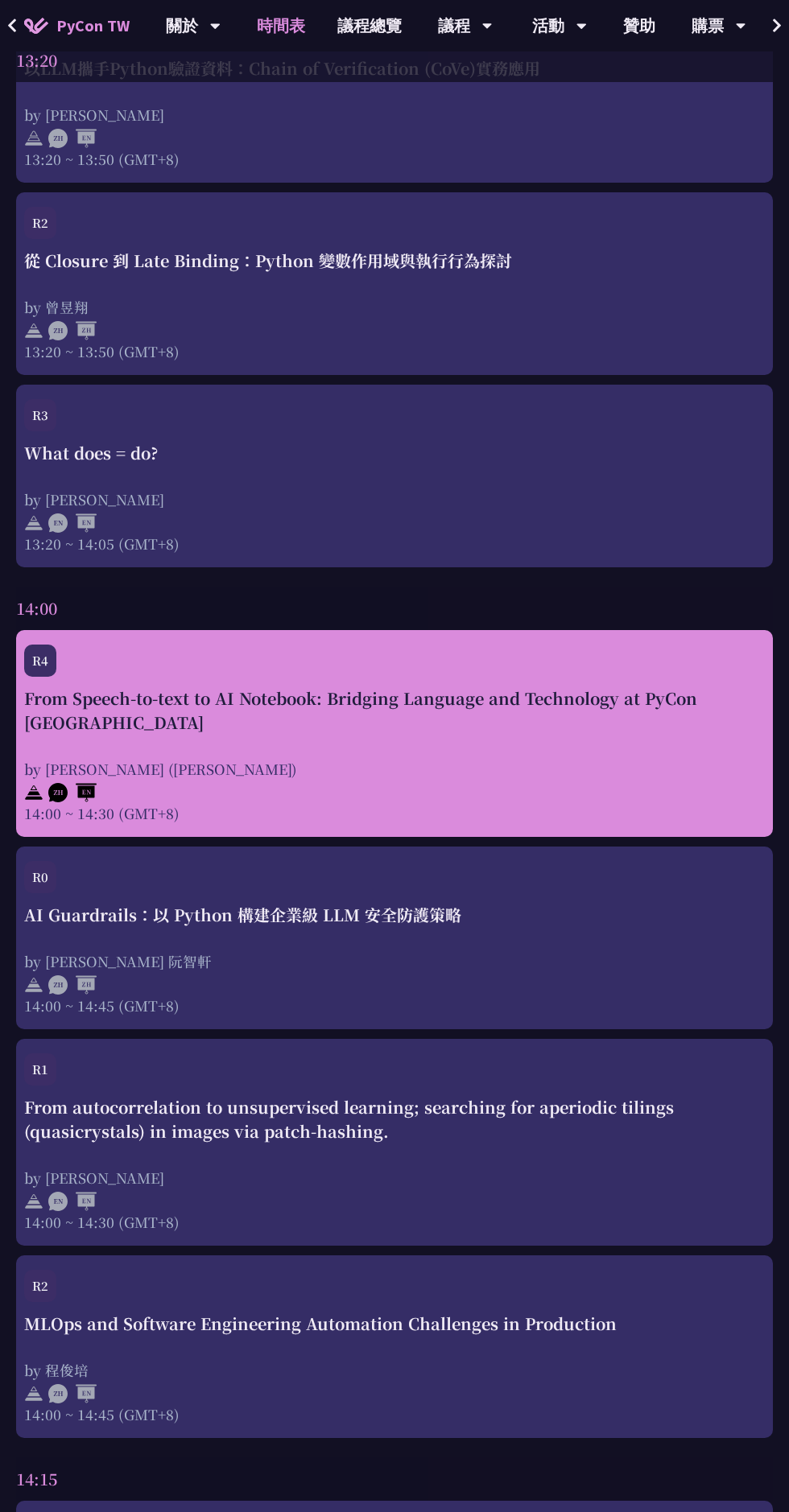
click at [666, 717] on div "From Speech-to-text to AI Notebook: Bridging Language and Technology at PyCon […" at bounding box center [394, 754] width 740 height 137
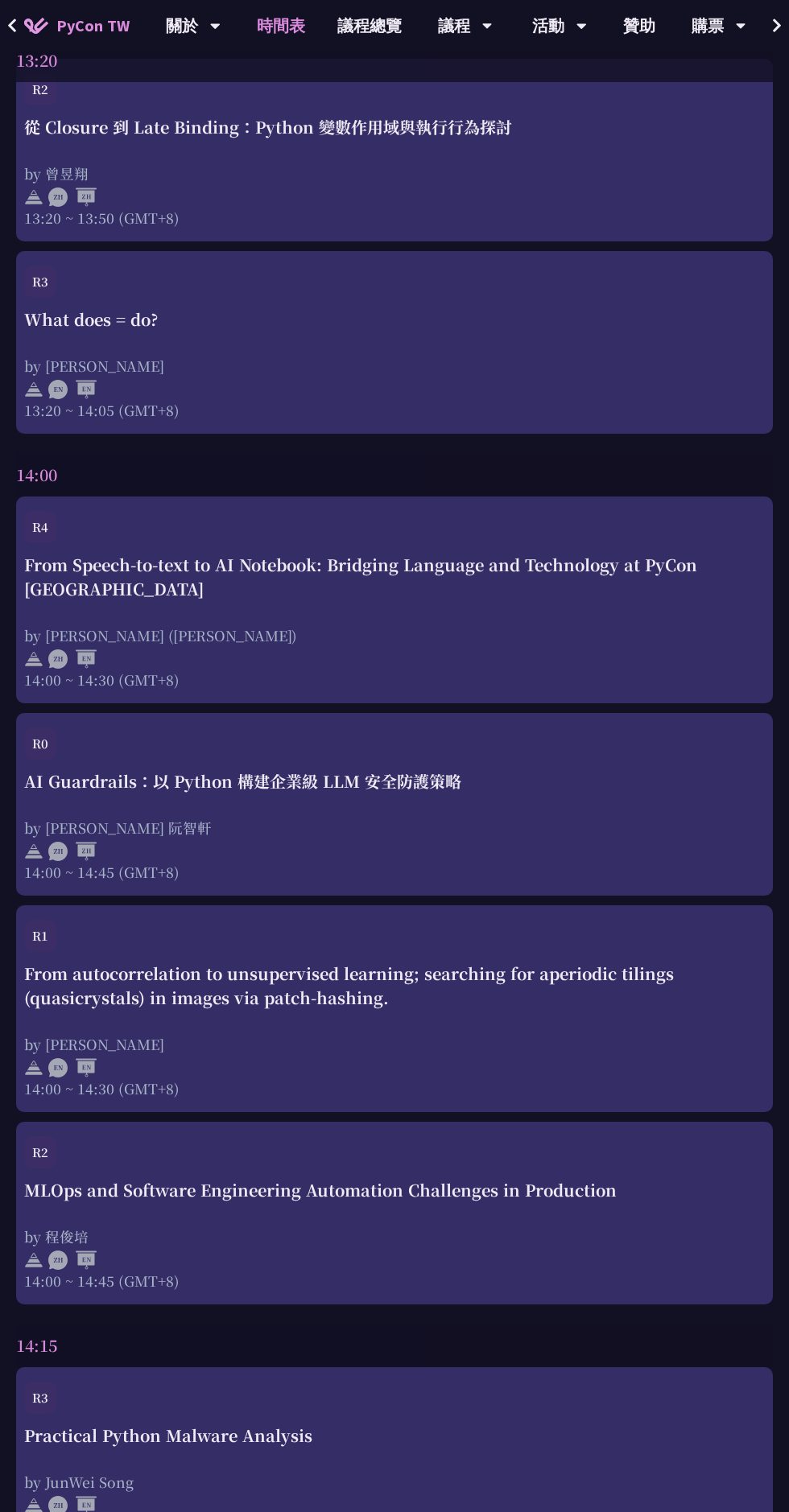
scroll to position [3702, 0]
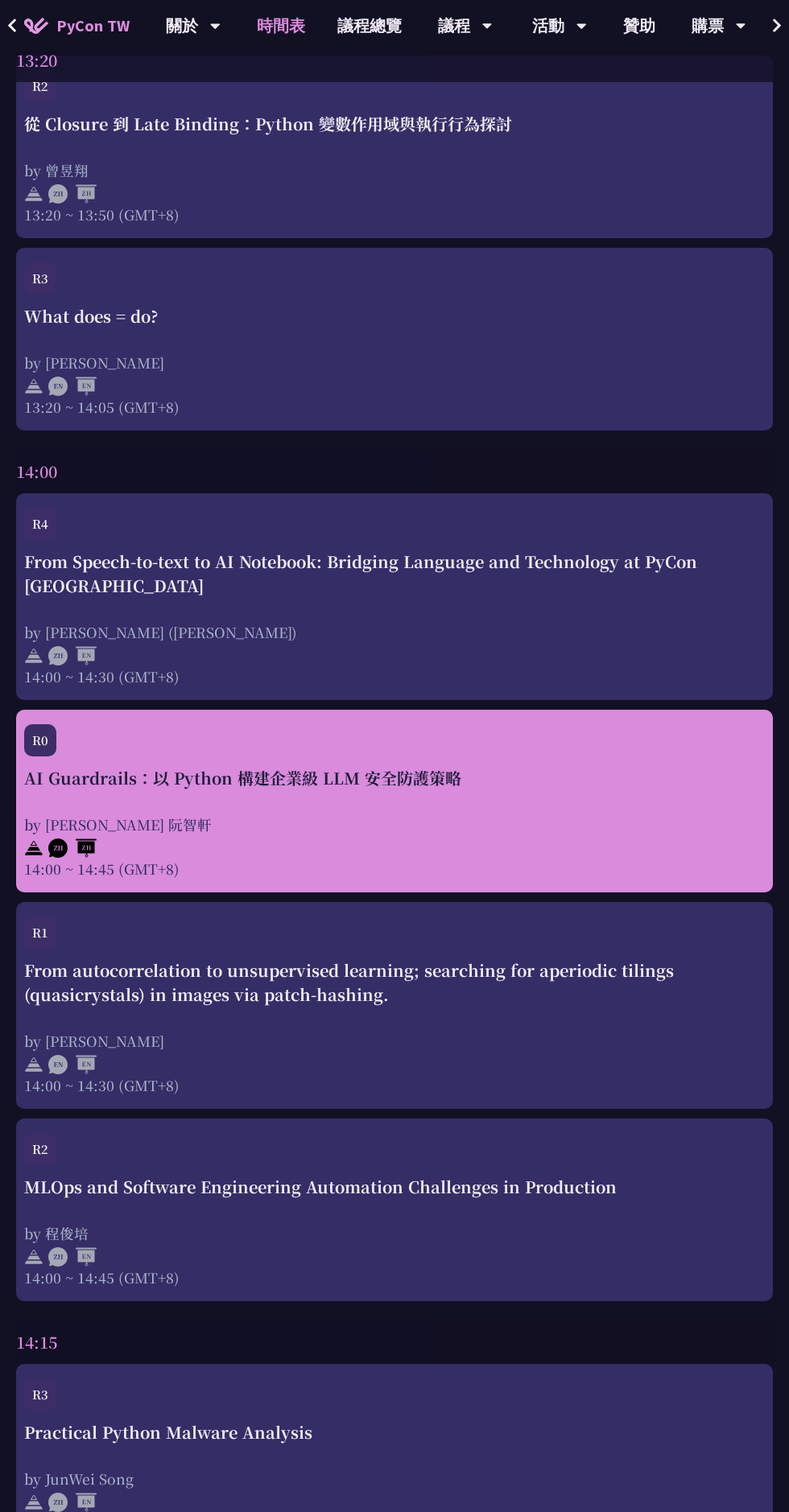
click at [705, 814] on div "by [PERSON_NAME] 阮智軒" at bounding box center [394, 824] width 740 height 20
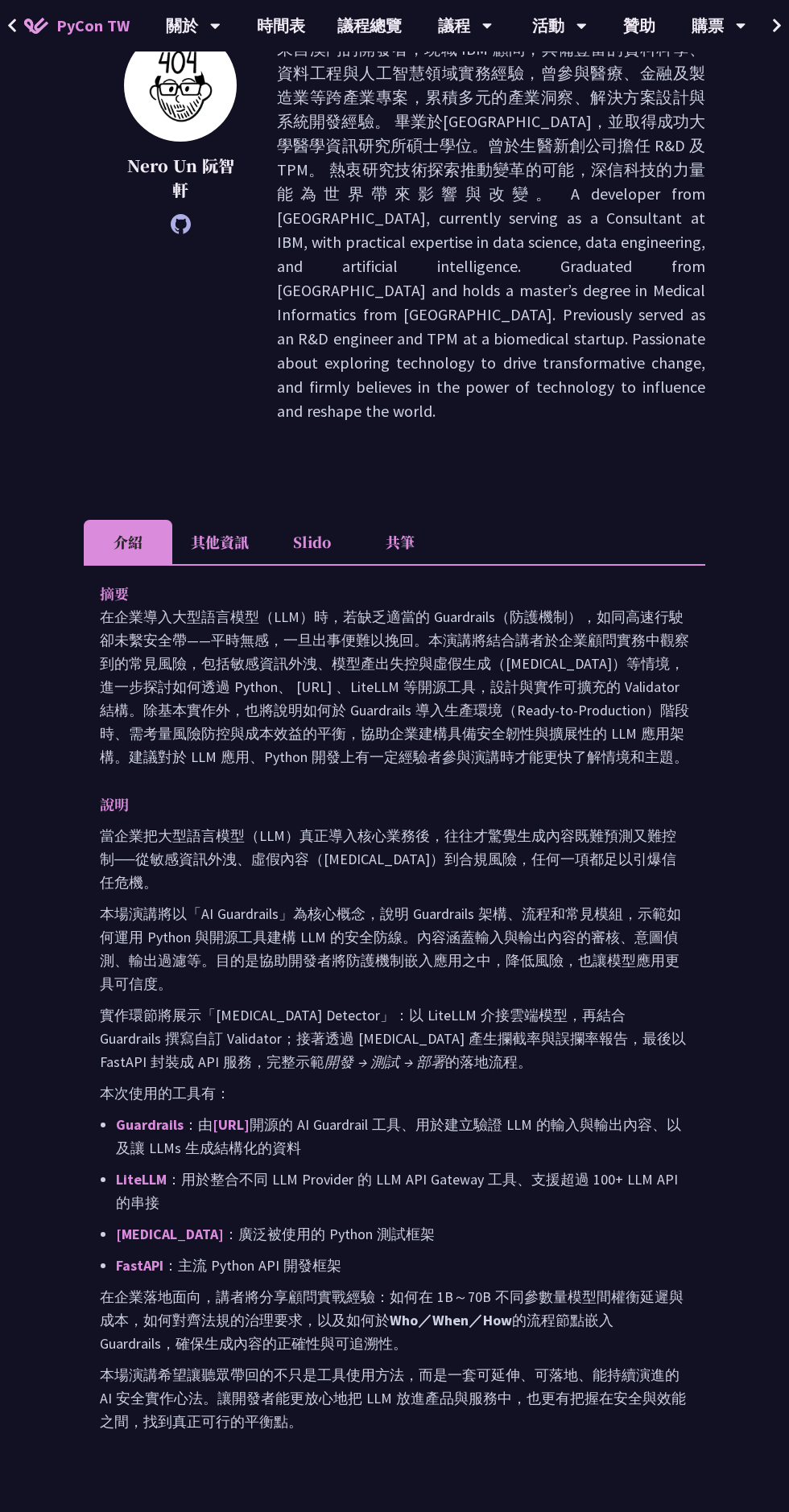
scroll to position [317, 0]
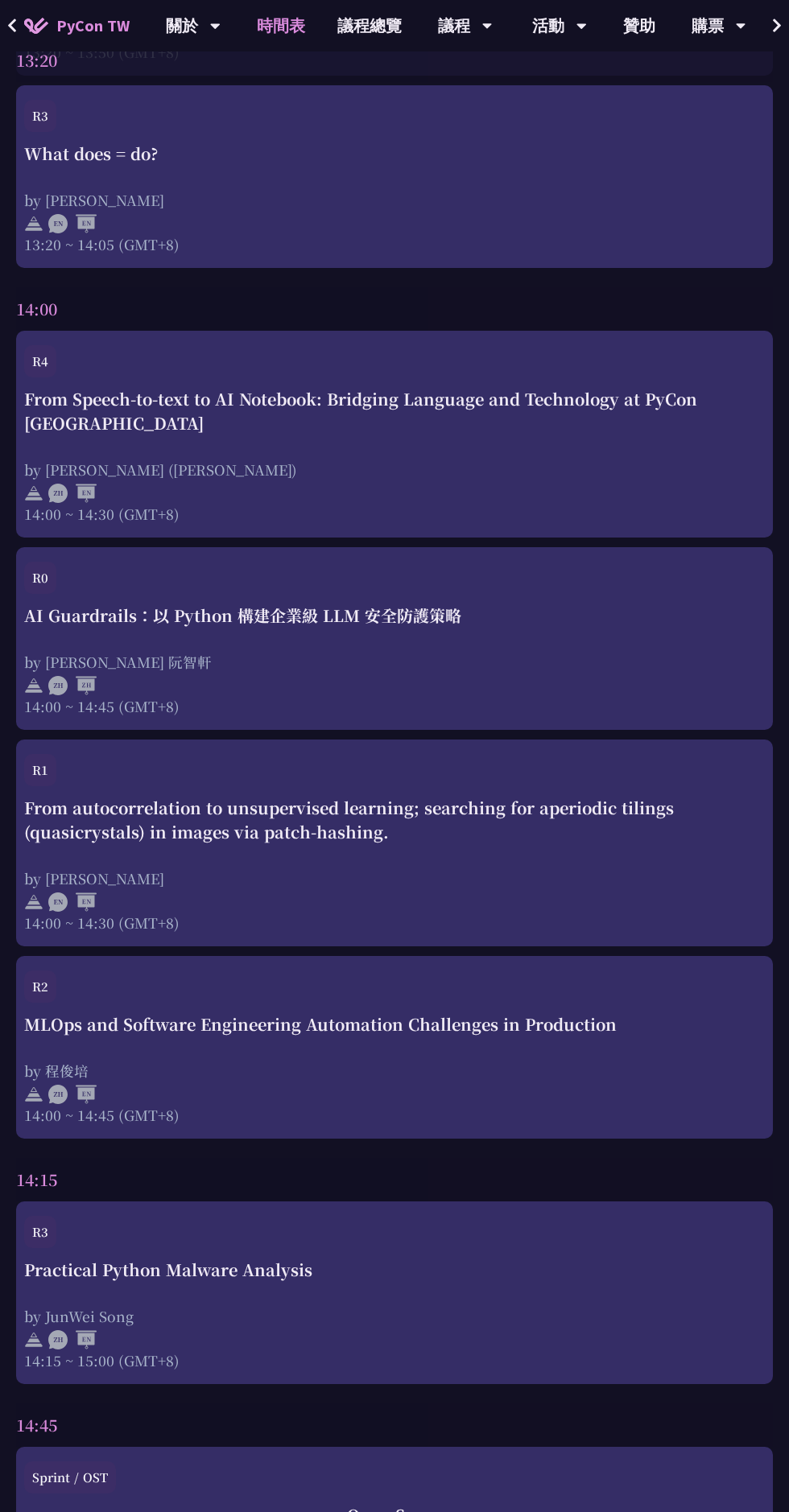
scroll to position [3865, 0]
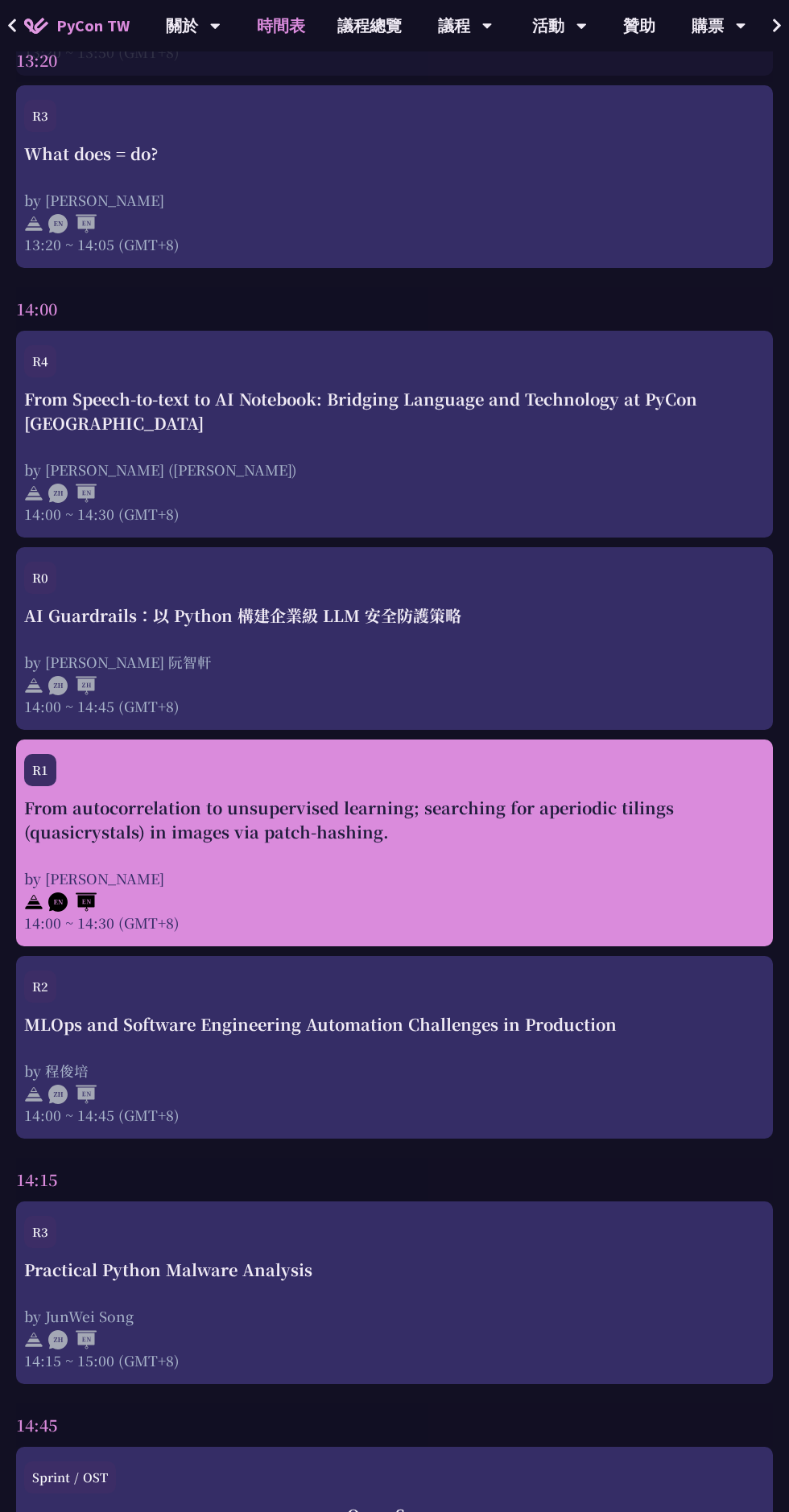
click at [676, 868] on div "by [PERSON_NAME]" at bounding box center [394, 878] width 740 height 20
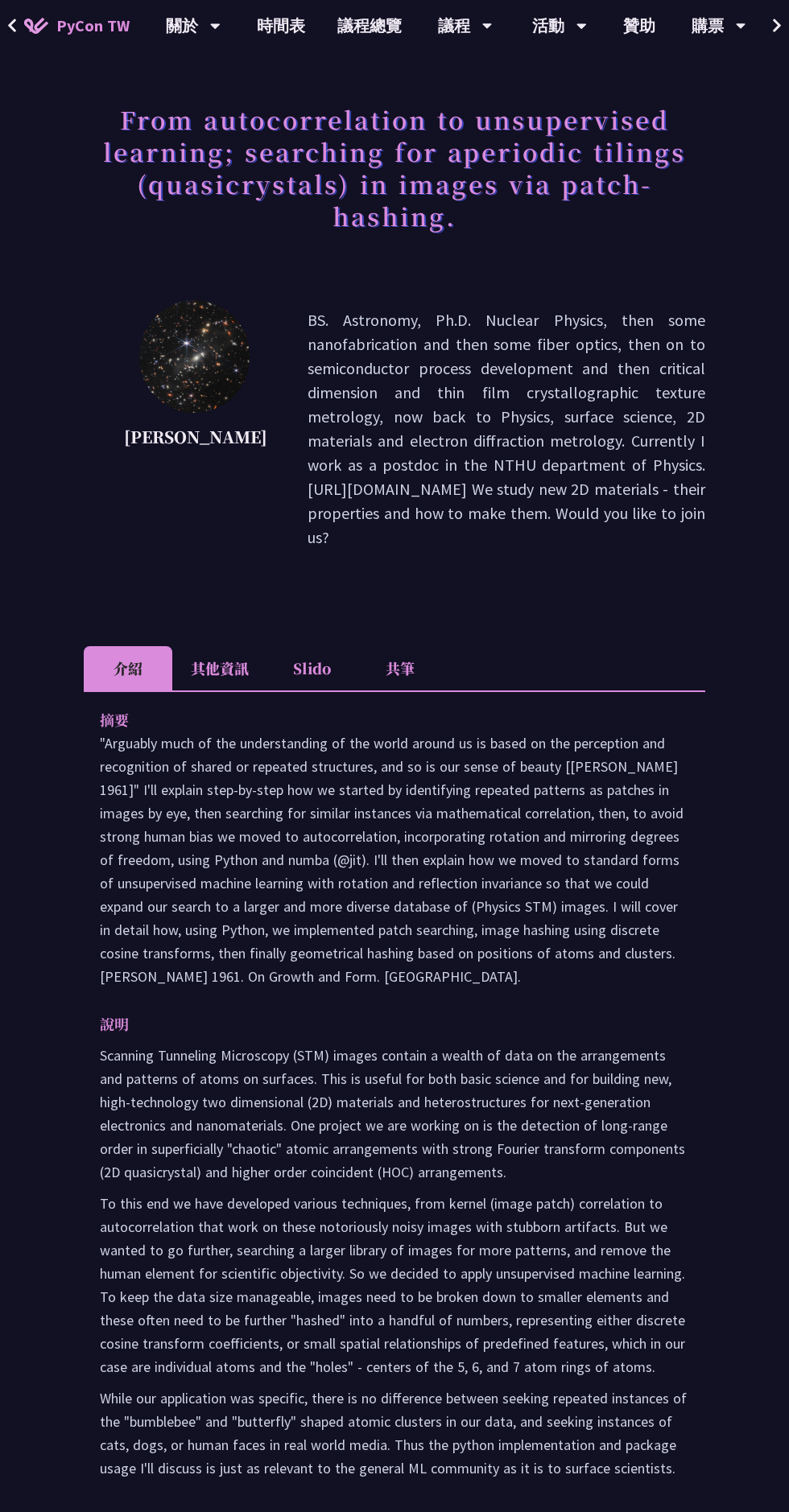
scroll to position [65, 0]
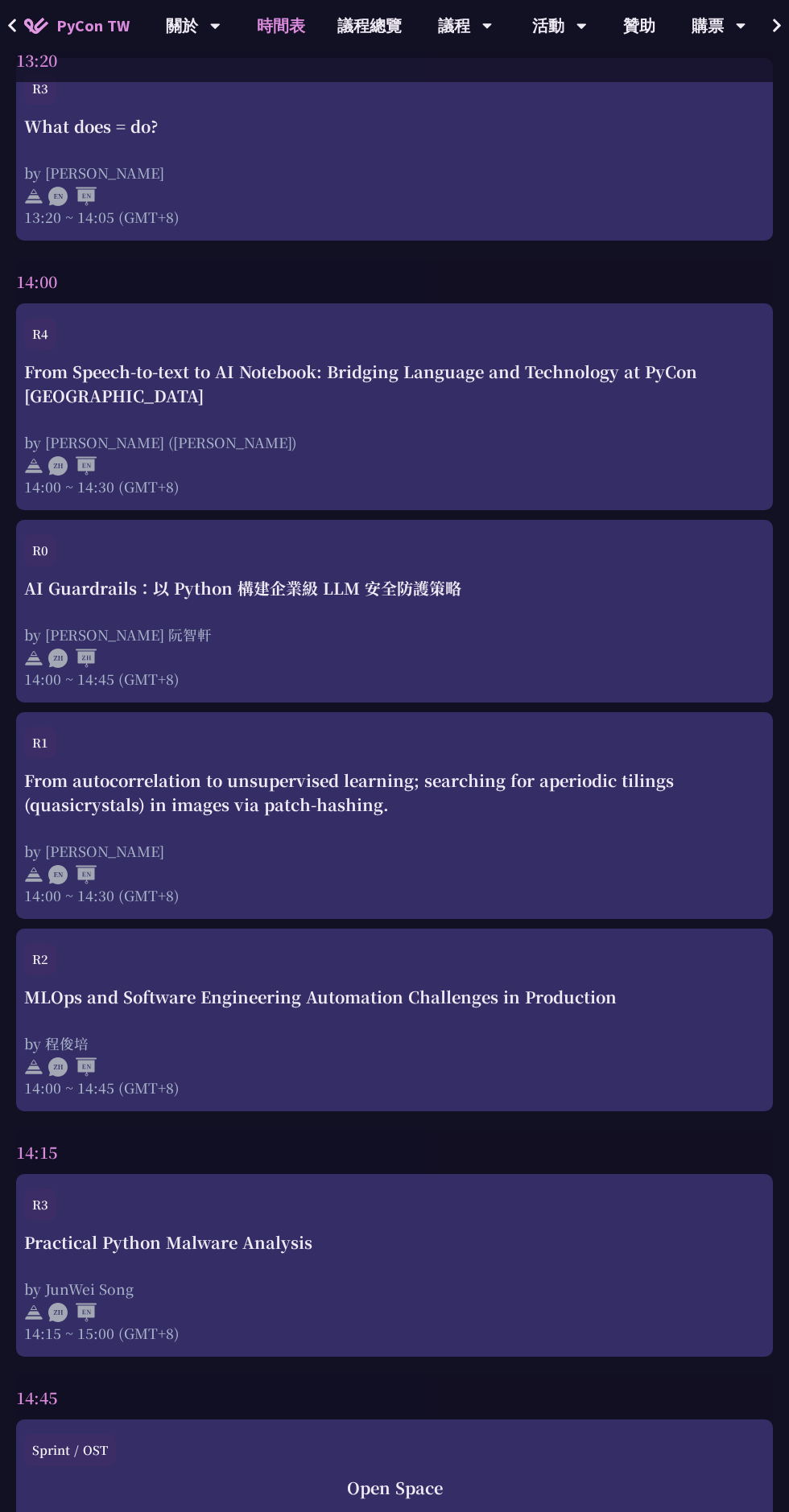
scroll to position [3908, 0]
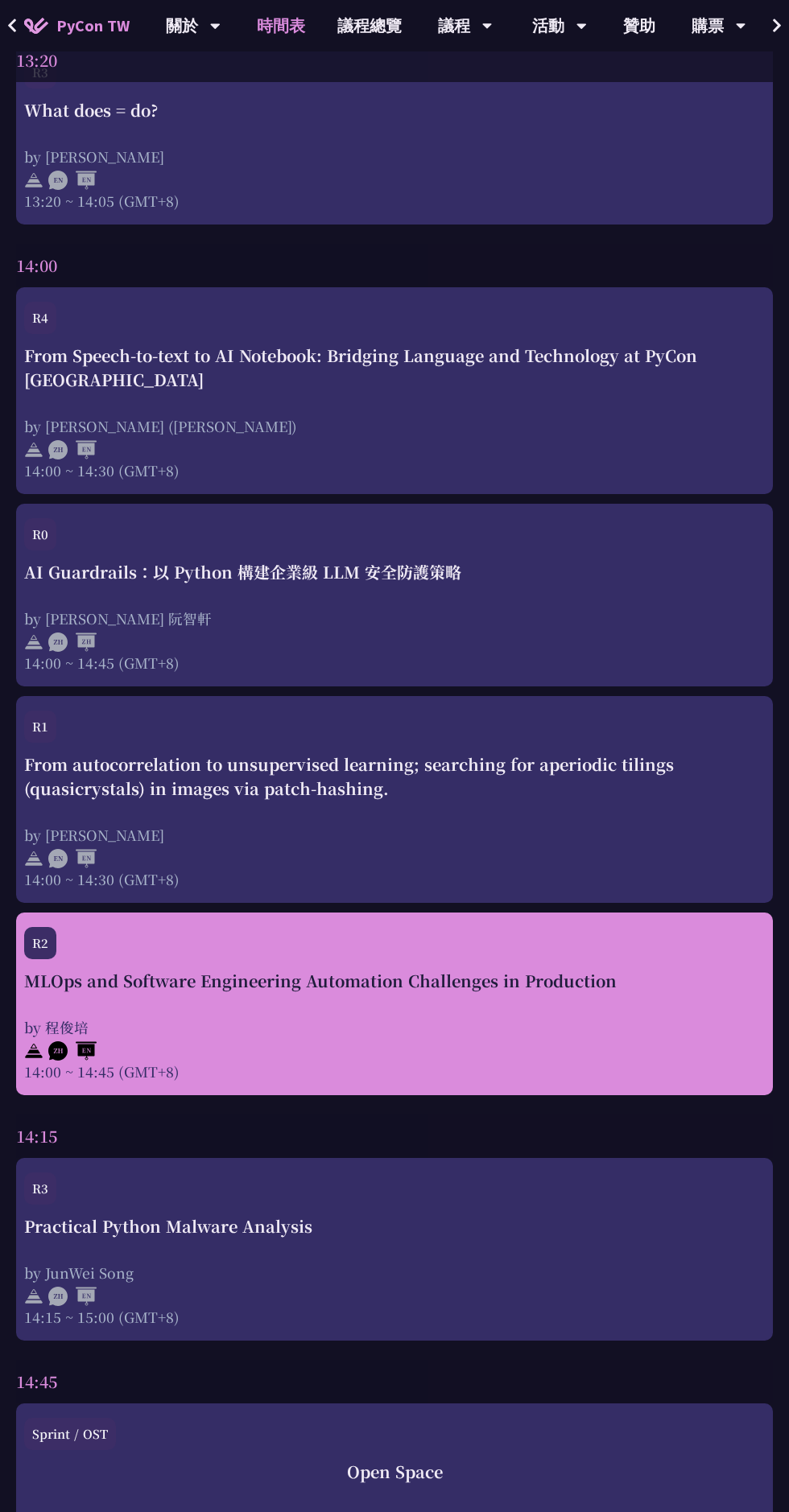
click at [648, 988] on div "MLOps and Software Engineering Automation Challenges in Production by [PERSON_N…" at bounding box center [394, 1026] width 740 height 113
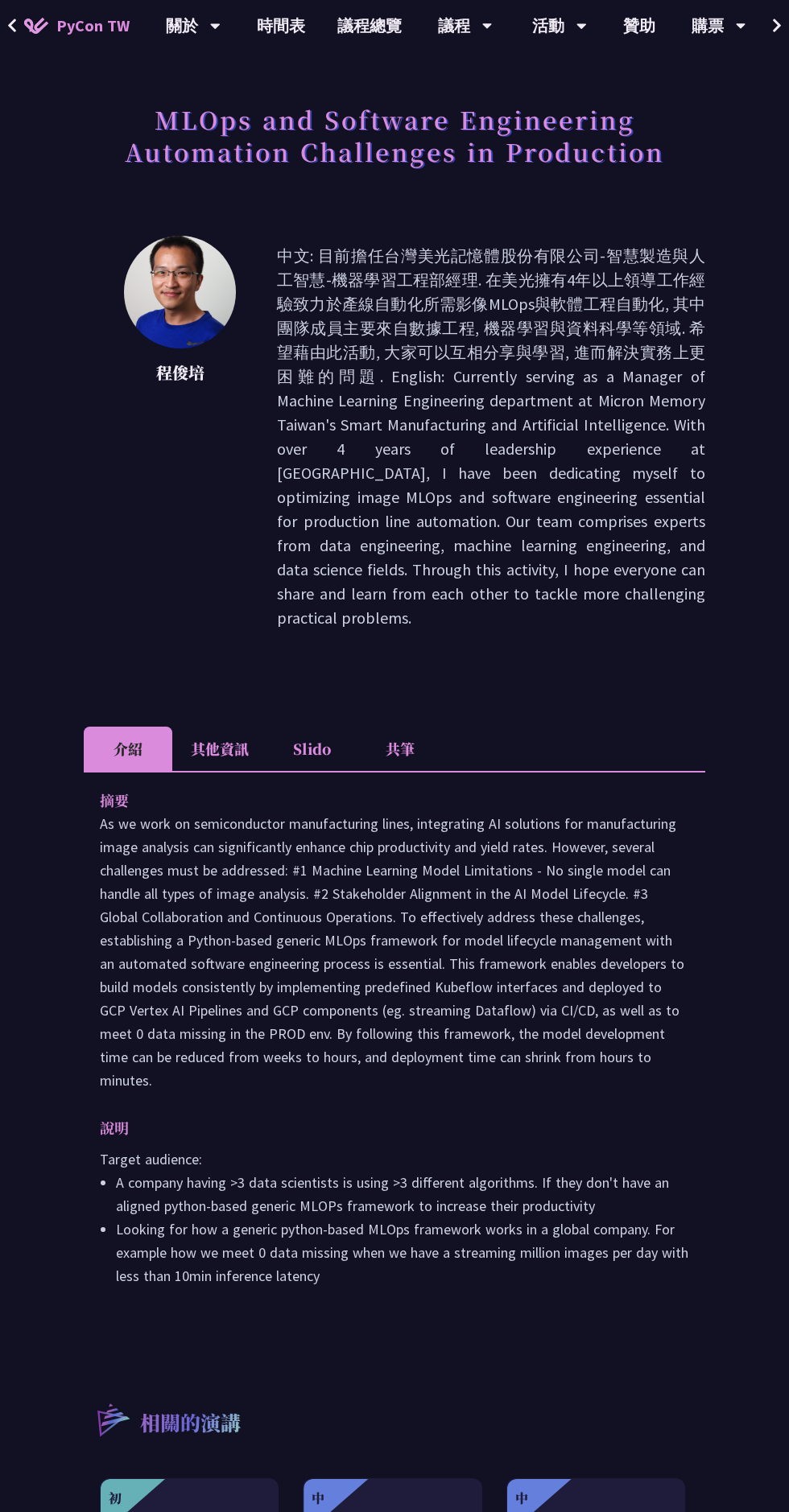
scroll to position [66, 0]
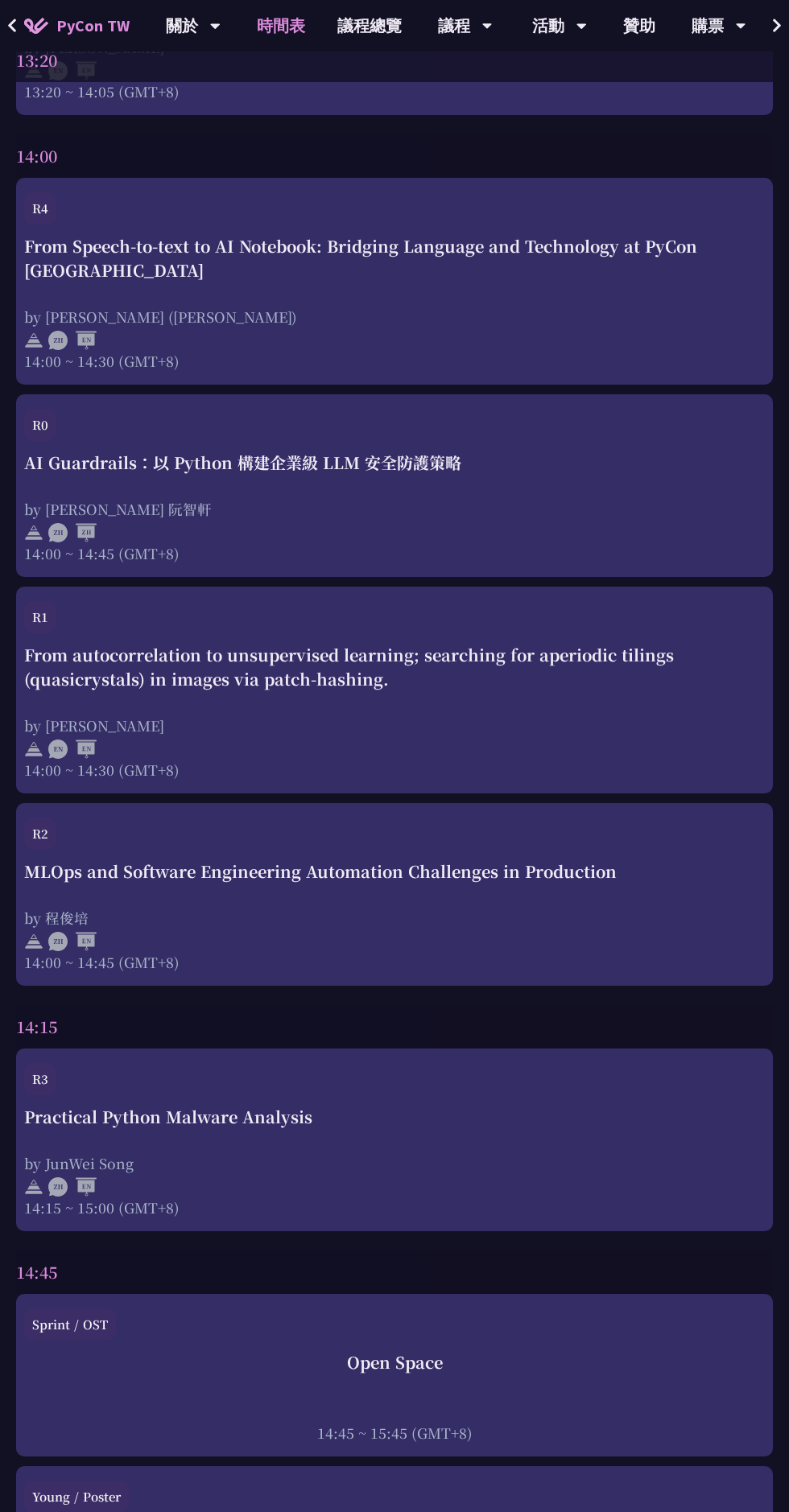
scroll to position [4025, 0]
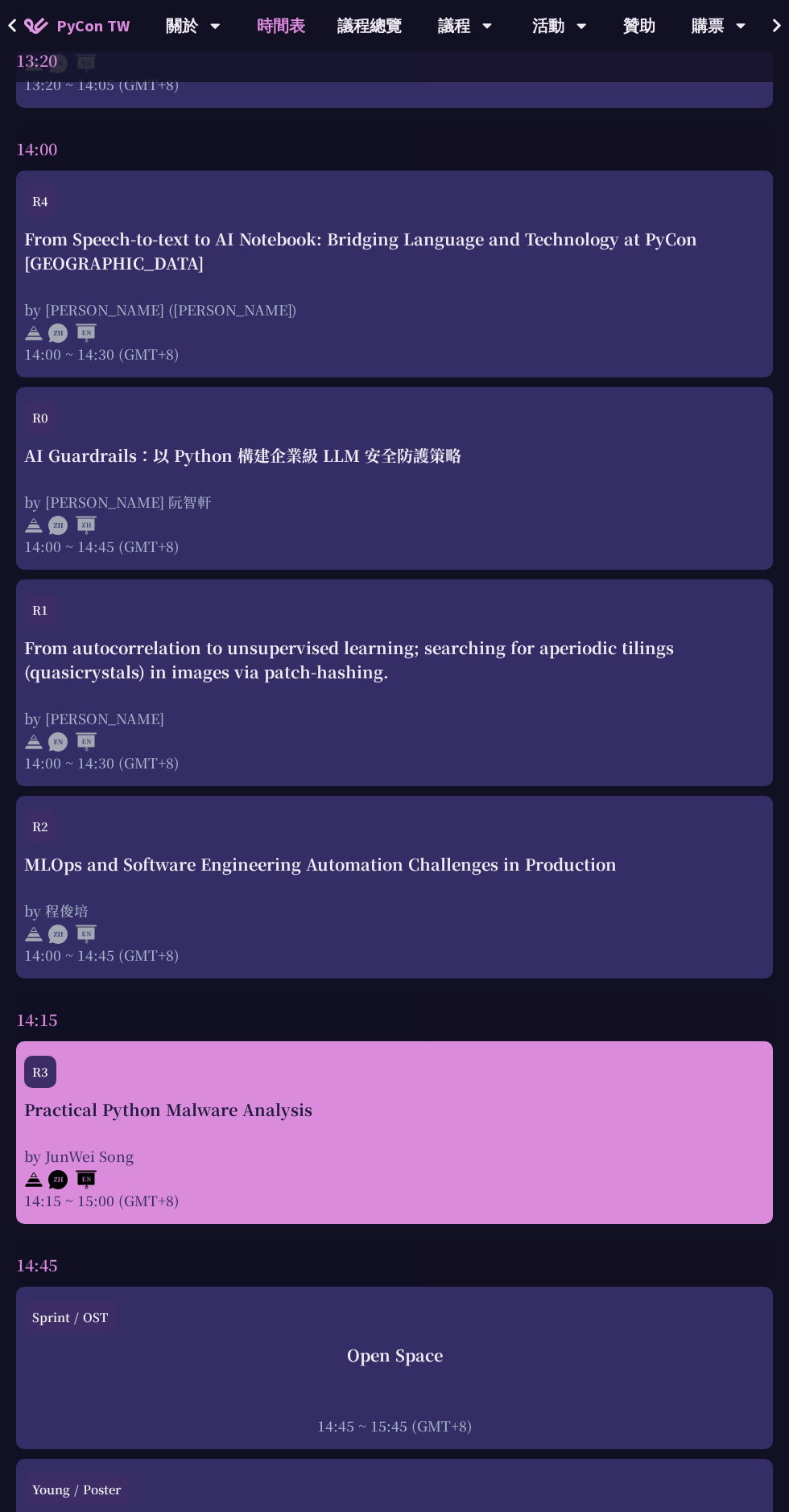
click at [554, 1097] on div "Practical Python Malware Analysis" at bounding box center [394, 1109] width 740 height 25
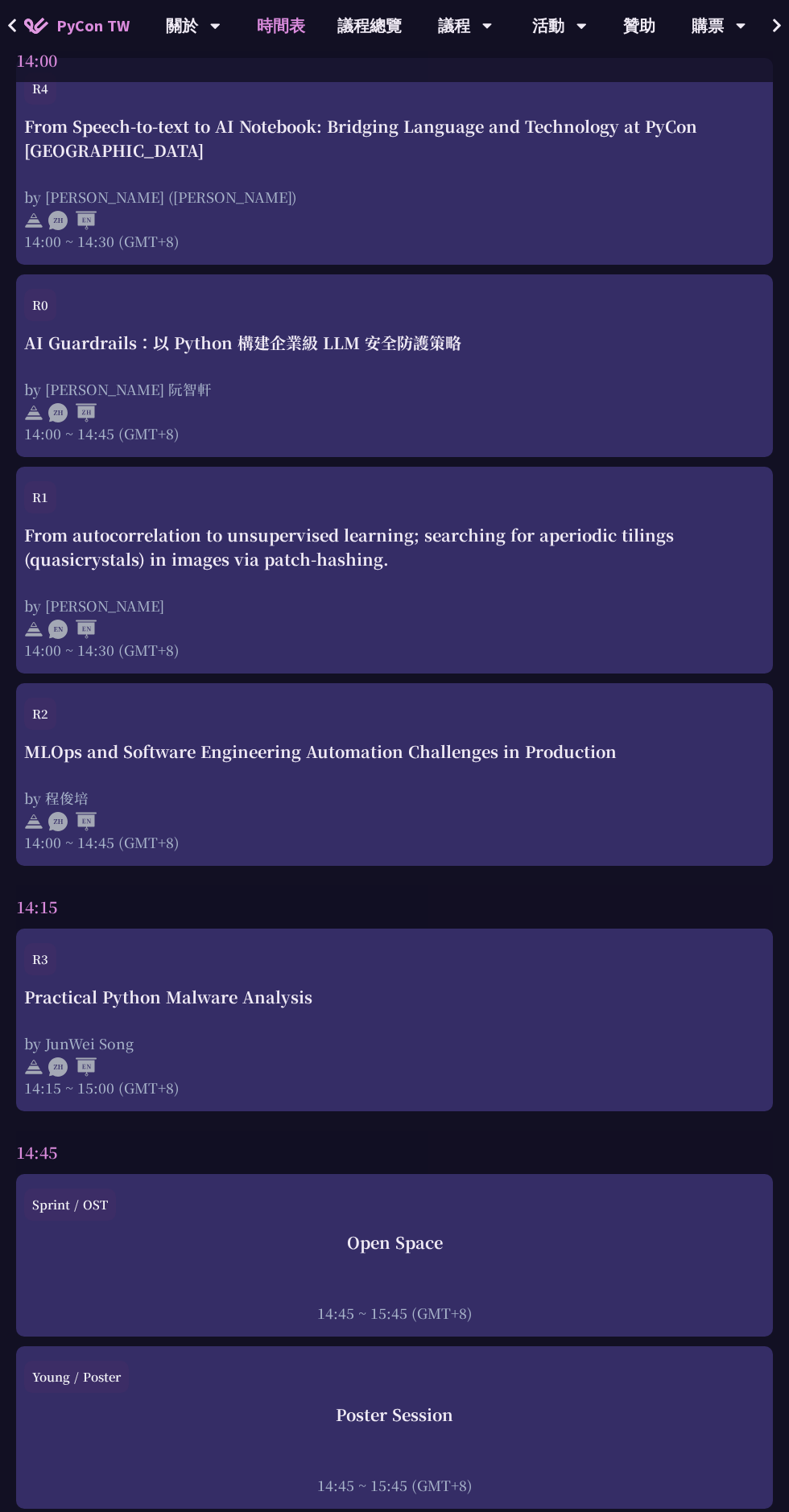
scroll to position [4140, 0]
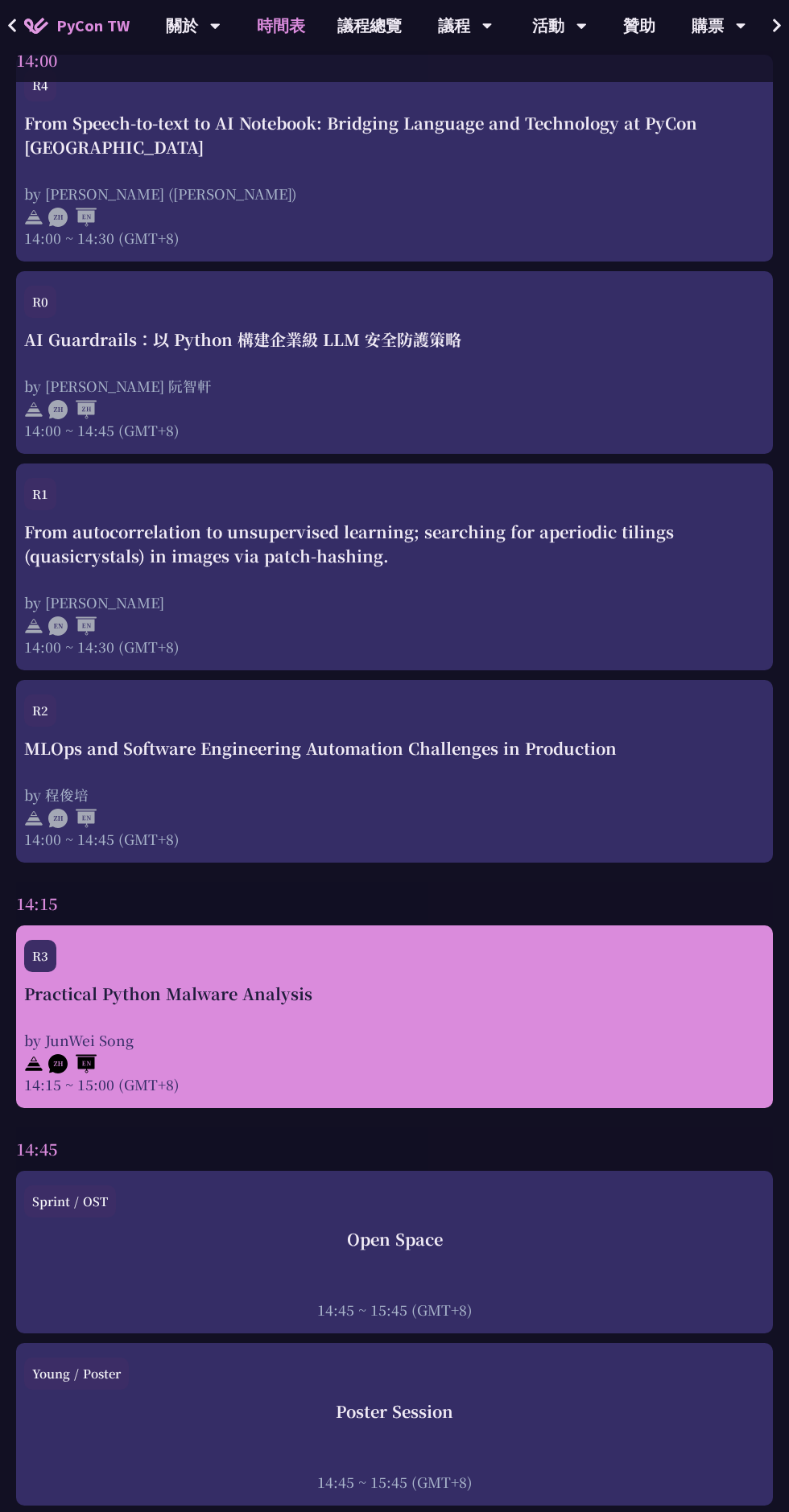
click at [604, 998] on div "Practical Python Malware Analysis by JunWei Song 14:15 ~ 15:00 (GMT+8)" at bounding box center [394, 1039] width 740 height 113
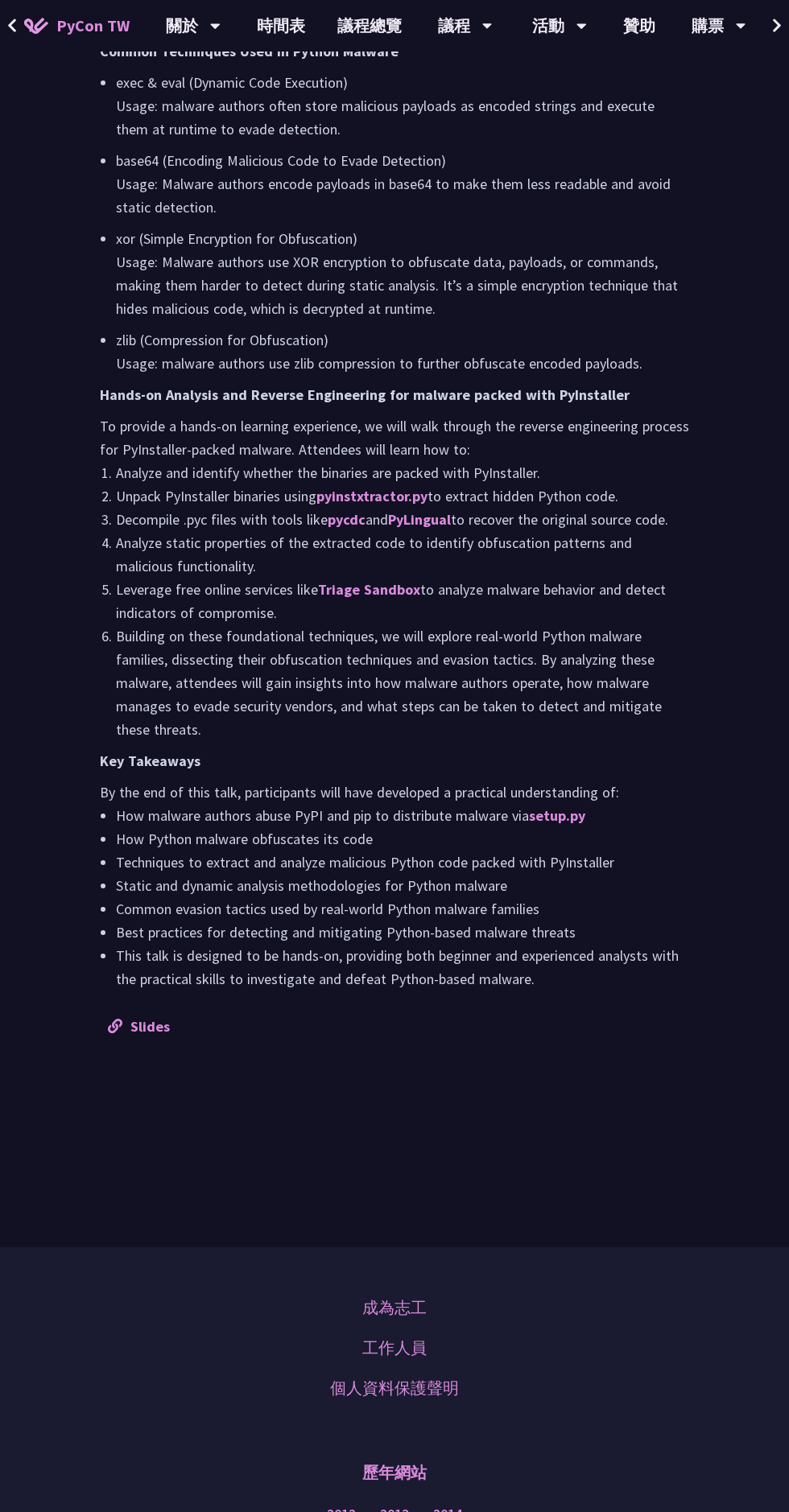
scroll to position [1432, 0]
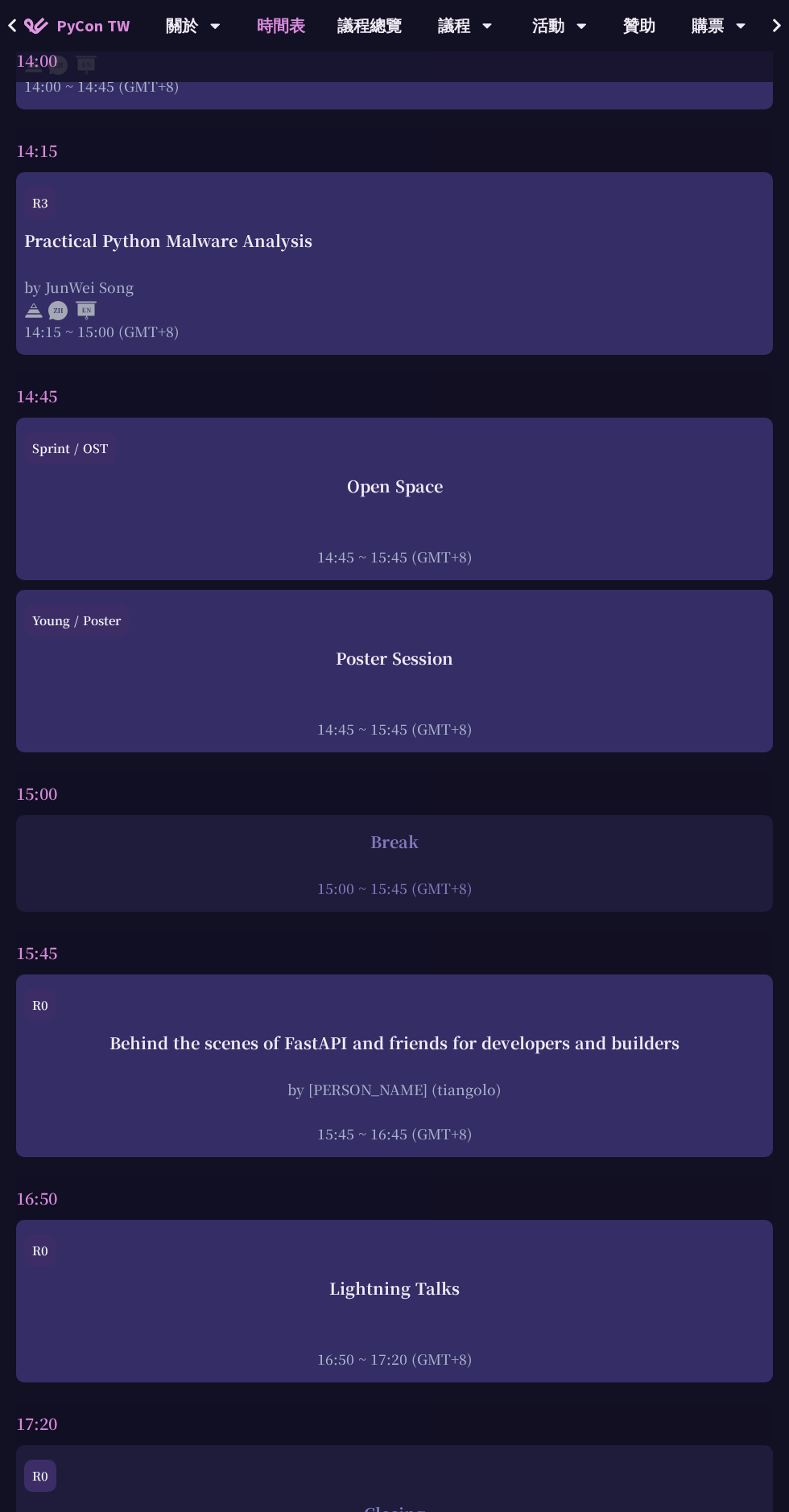
scroll to position [4892, 0]
click at [776, 25] on icon at bounding box center [777, 25] width 10 height 16
click at [777, 25] on icon at bounding box center [777, 25] width 10 height 16
click at [532, 27] on div "會場" at bounding box center [536, 25] width 55 height 52
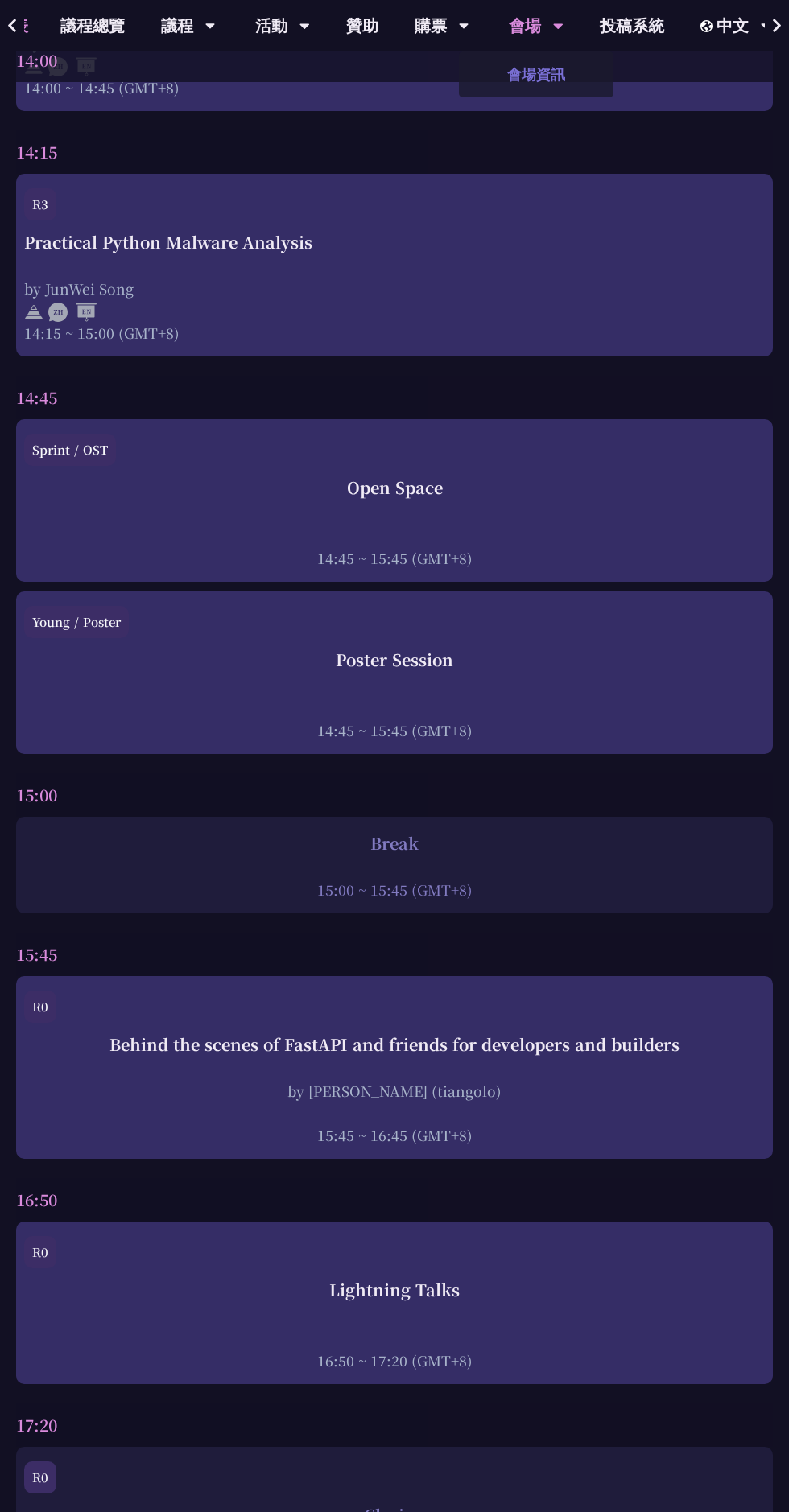
click at [548, 73] on link "會場資訊" at bounding box center [536, 74] width 155 height 38
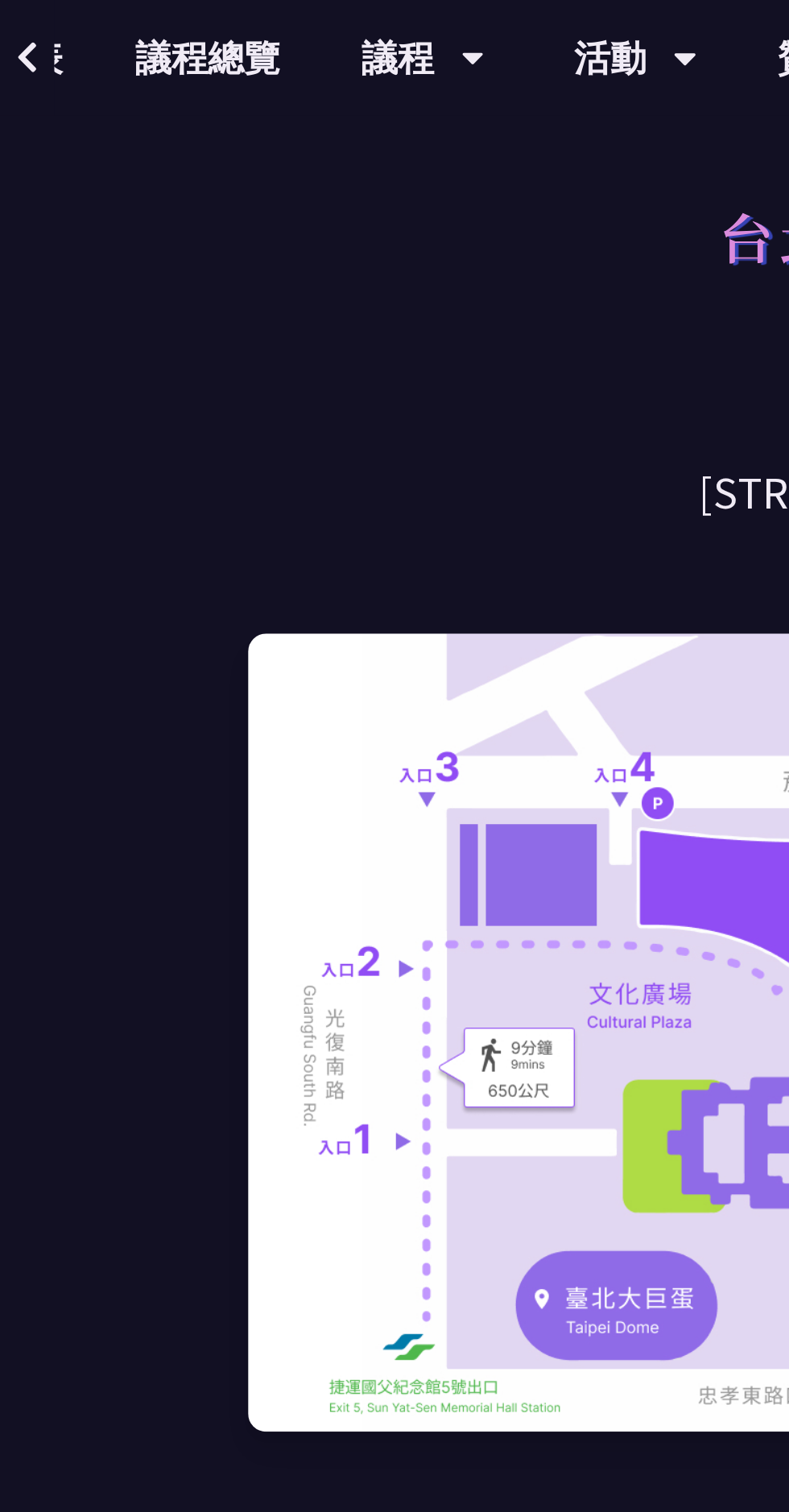
click at [24, 23] on button at bounding box center [12, 25] width 25 height 52
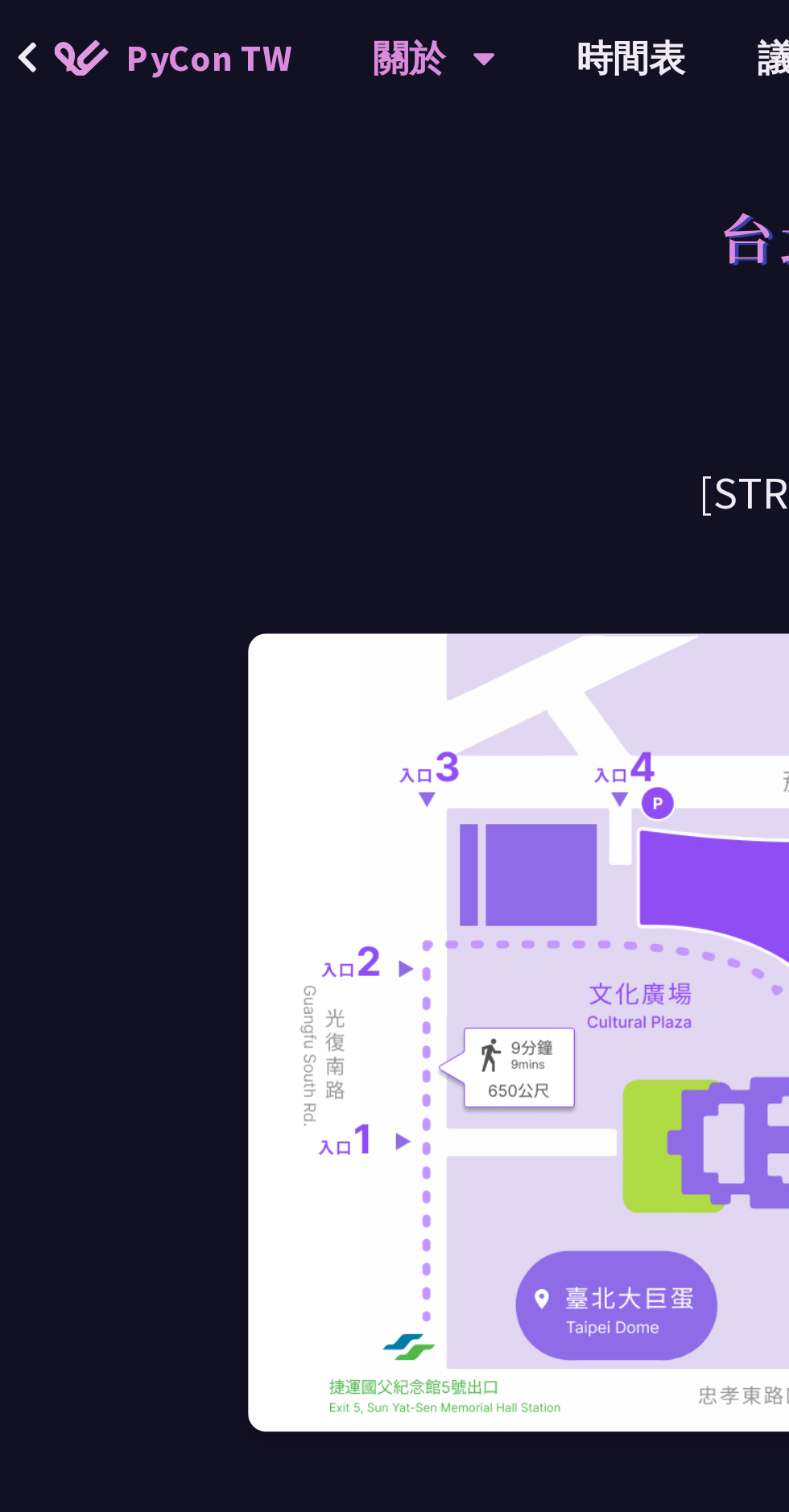
click at [198, 29] on div "關於" at bounding box center [193, 25] width 55 height 52
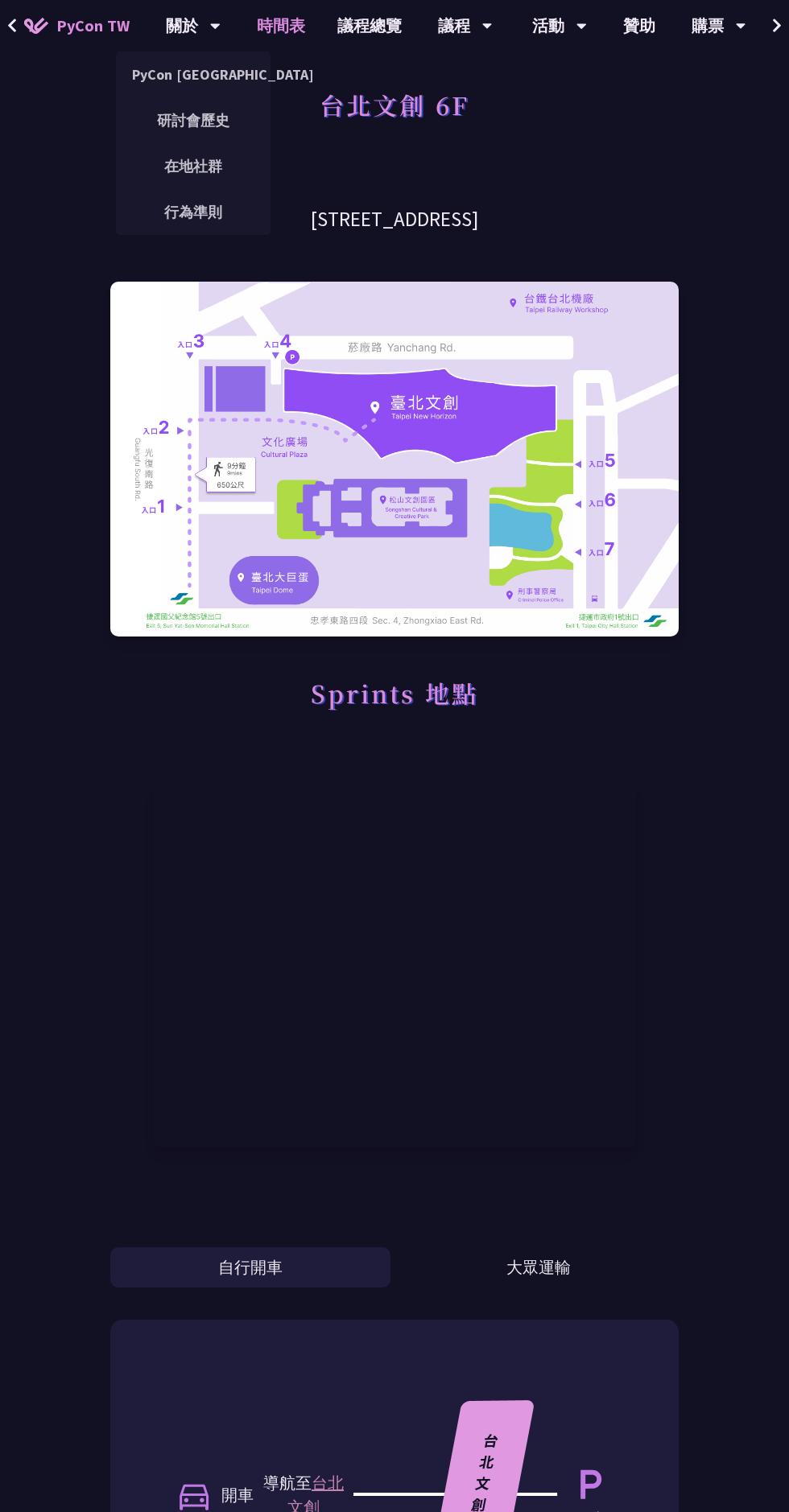
click at [280, 31] on link "時間表" at bounding box center [280, 25] width 80 height 52
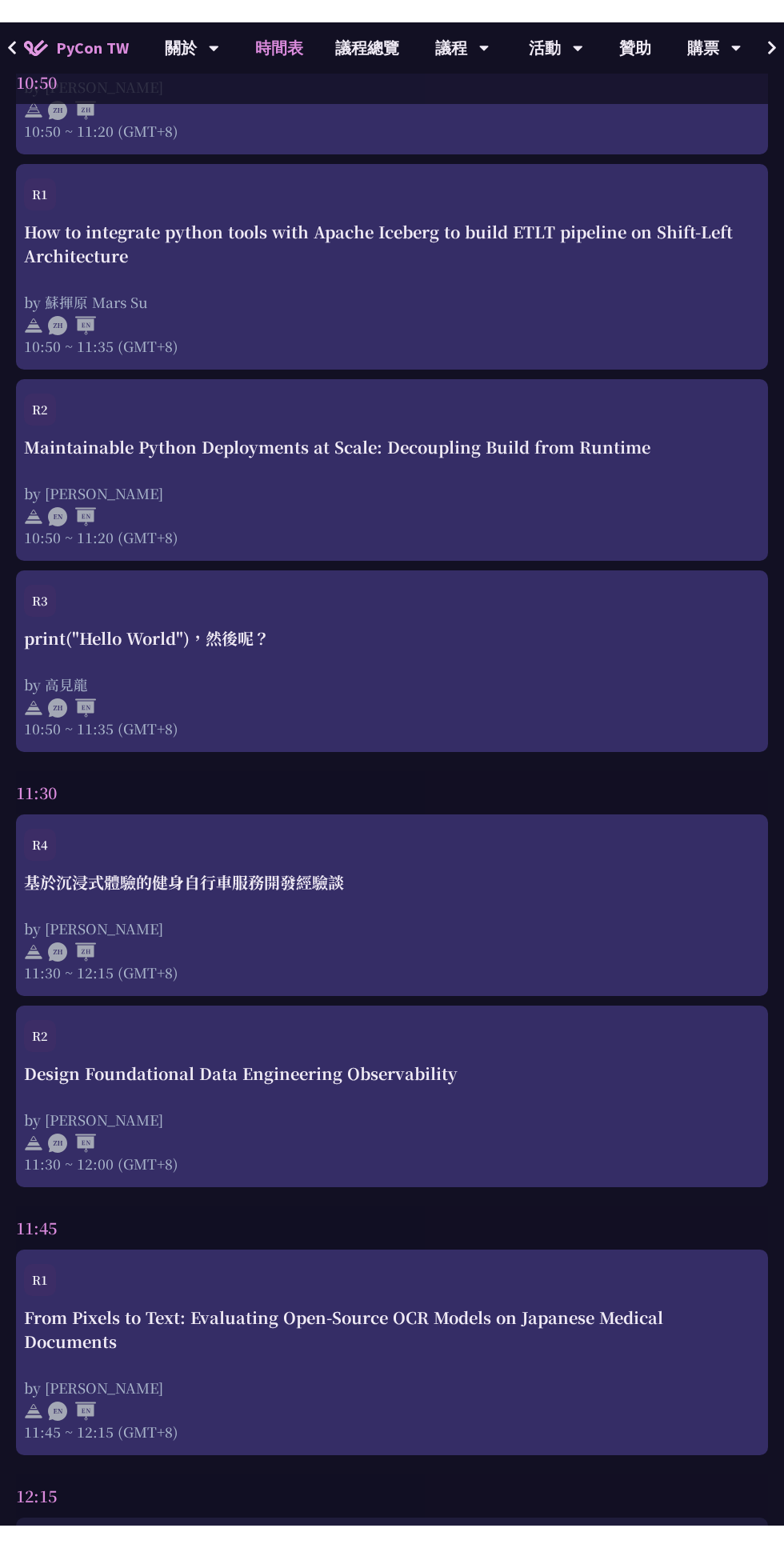
scroll to position [1288, 0]
